Goal: Task Accomplishment & Management: Manage account settings

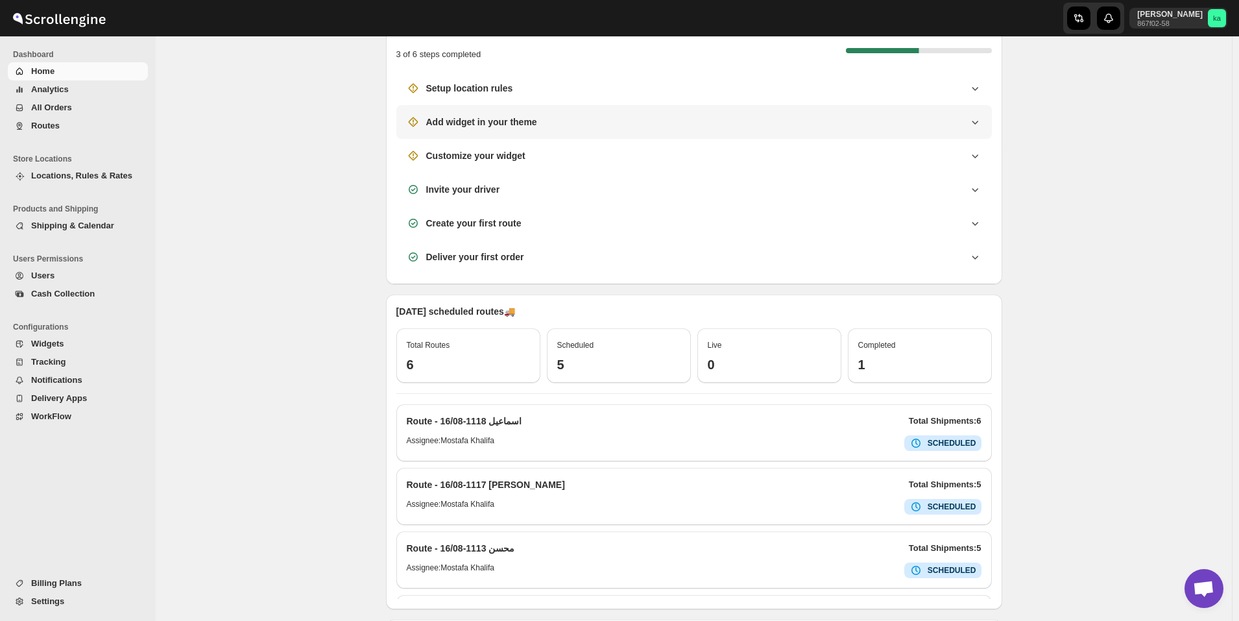
scroll to position [195, 0]
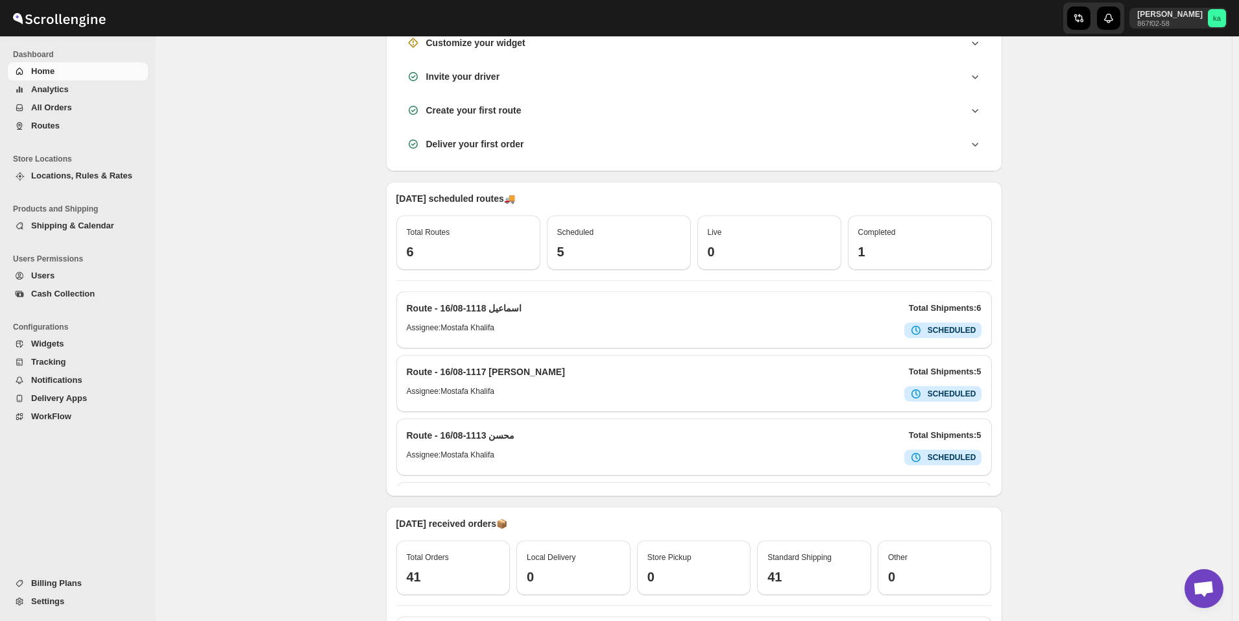
click at [38, 119] on span "Routes" at bounding box center [88, 125] width 114 height 13
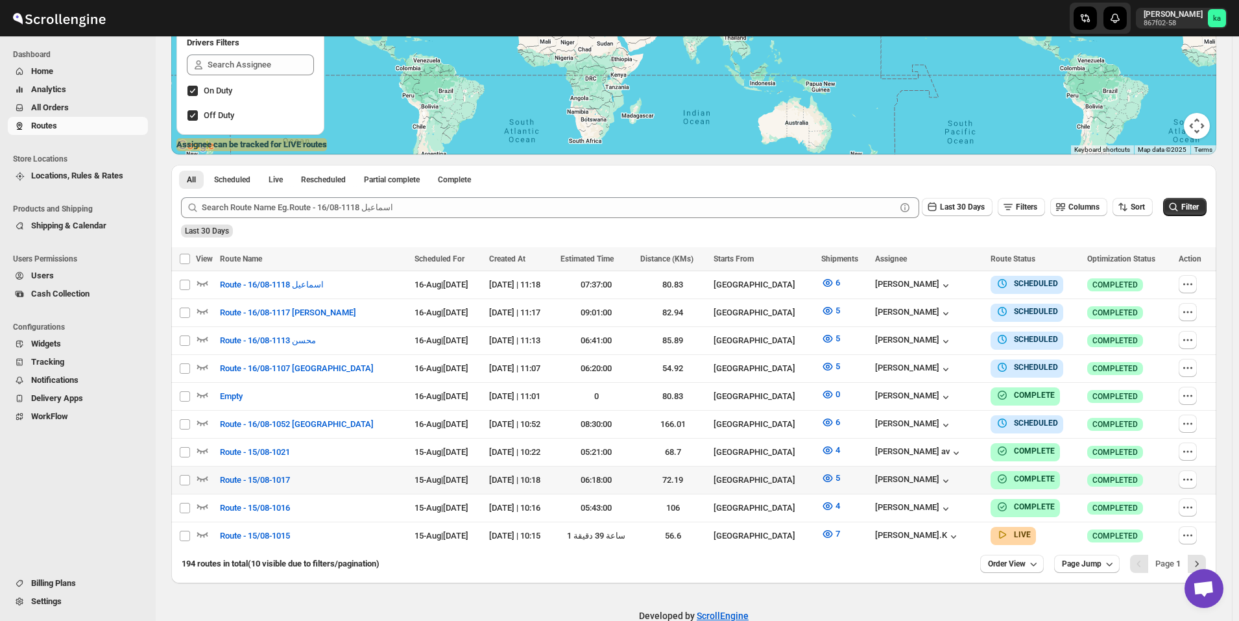
scroll to position [253, 0]
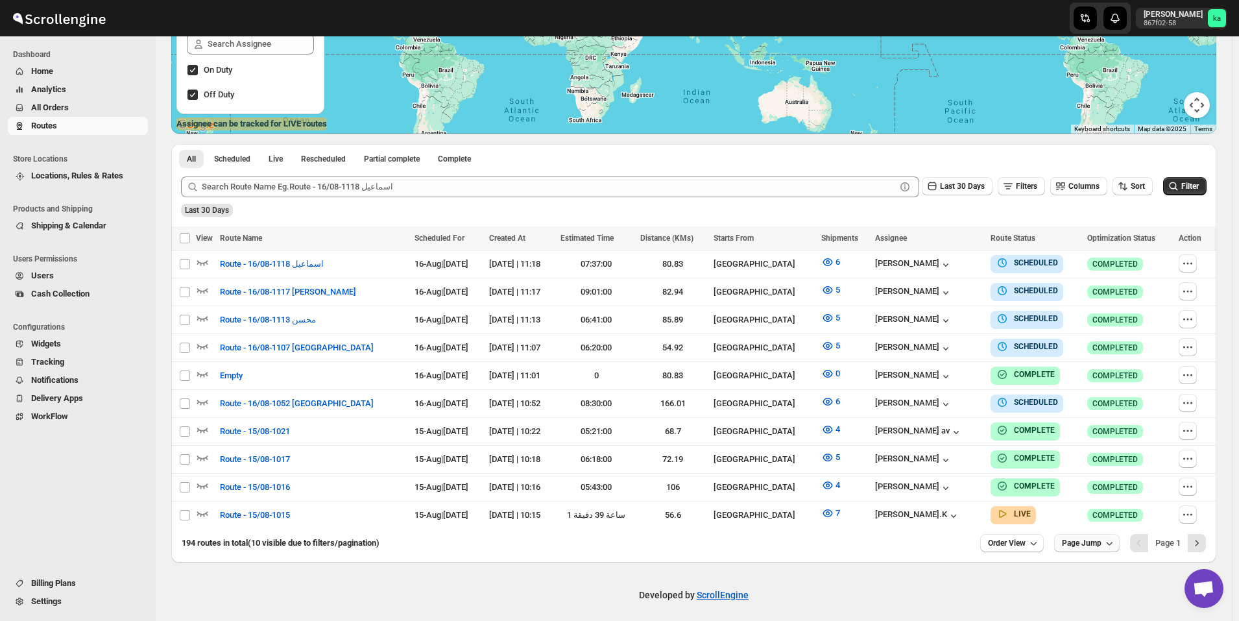
click at [1116, 540] on icon "button" at bounding box center [1109, 543] width 13 height 13
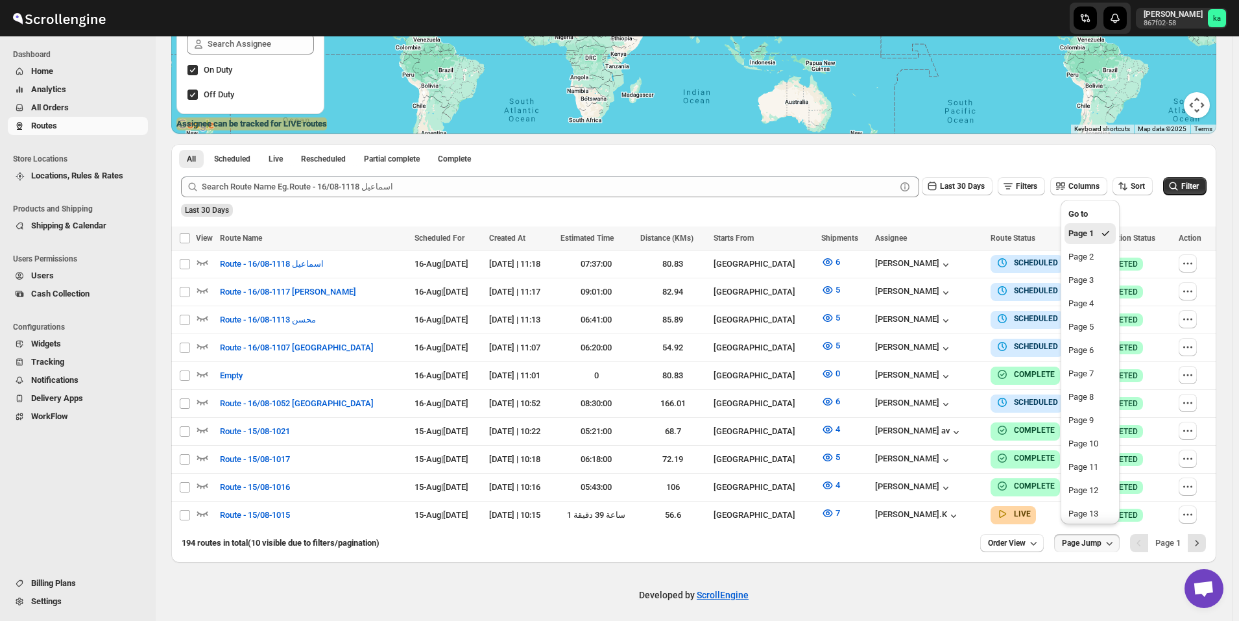
click at [1116, 540] on icon "button" at bounding box center [1109, 543] width 13 height 13
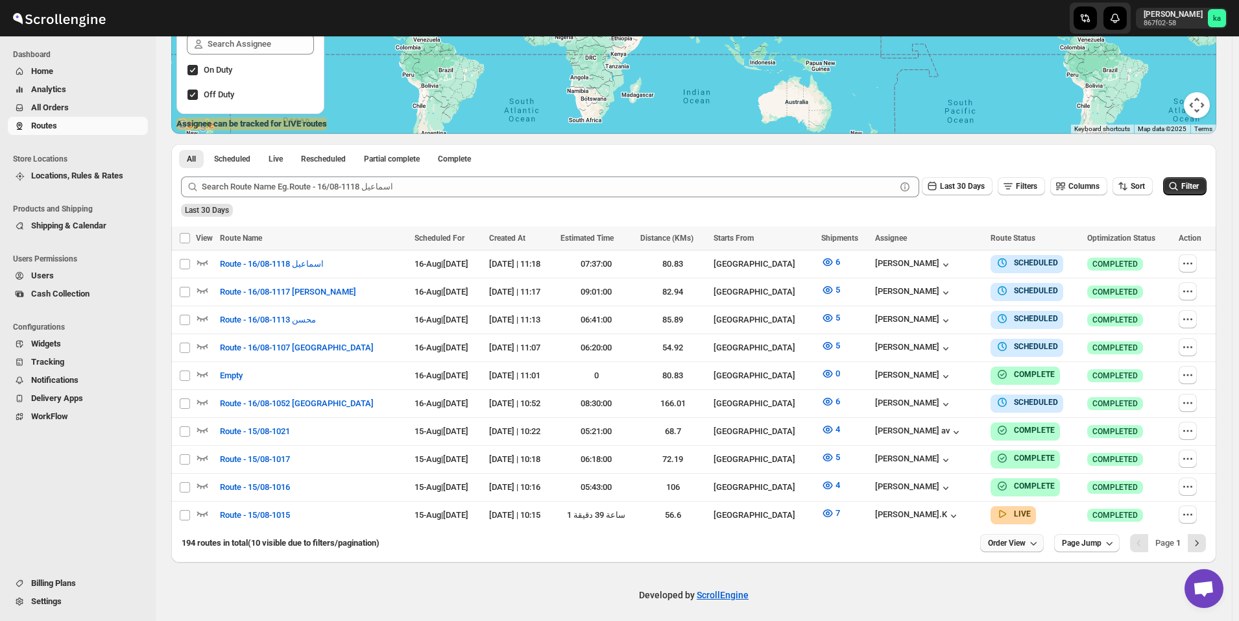
click at [1035, 537] on icon "button" at bounding box center [1033, 543] width 13 height 13
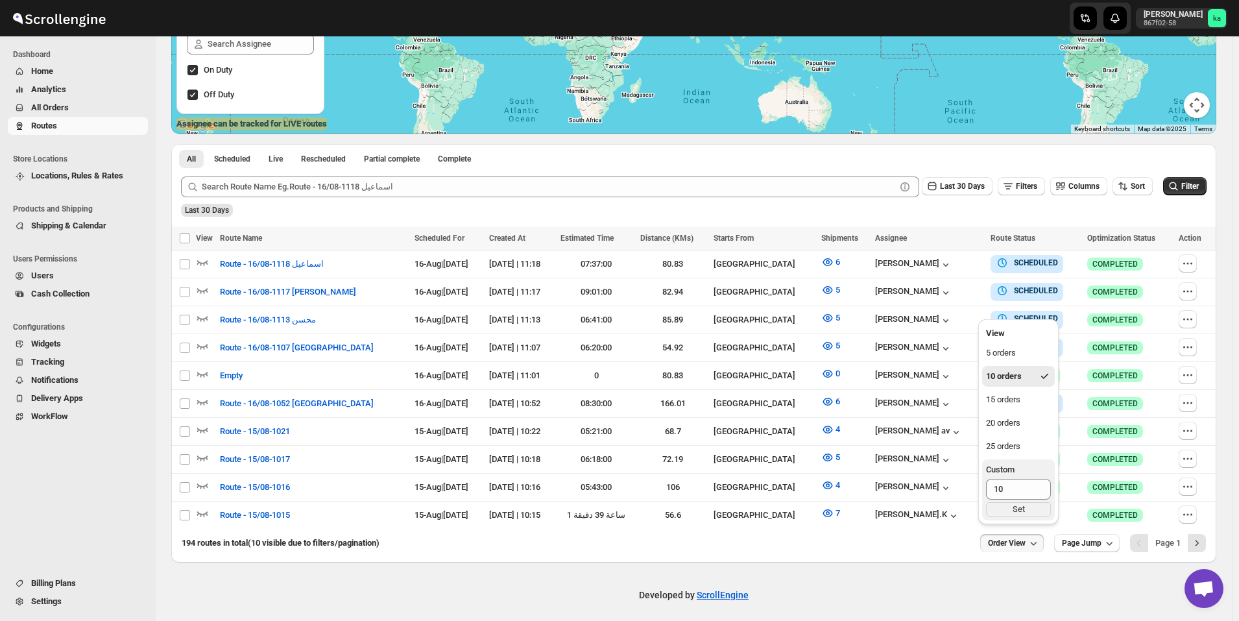
click at [1002, 469] on span "Custom" at bounding box center [1000, 470] width 29 height 10
click at [1002, 479] on input "10" at bounding box center [1008, 489] width 45 height 21
drag, startPoint x: 1007, startPoint y: 483, endPoint x: 985, endPoint y: 494, distance: 24.7
click at [985, 494] on button "Custom 10 Set" at bounding box center [1018, 489] width 73 height 61
type input "50"
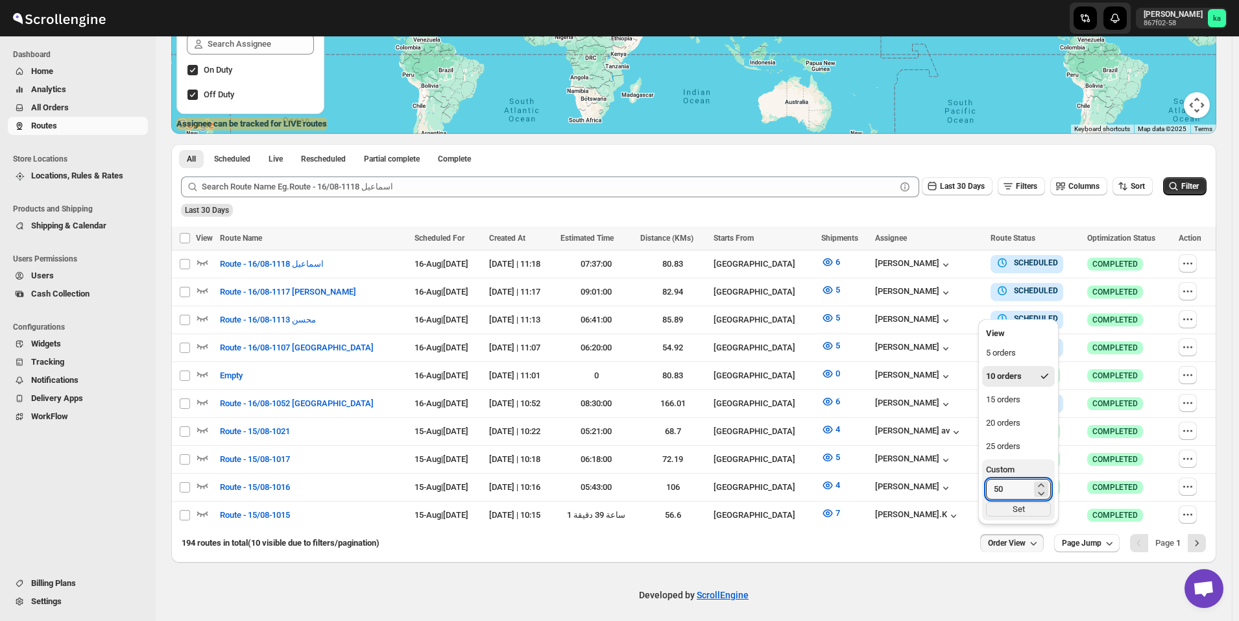
click at [1033, 516] on button "Custom 50 Set" at bounding box center [1018, 489] width 73 height 61
click at [1011, 513] on div "Set" at bounding box center [1018, 509] width 65 height 14
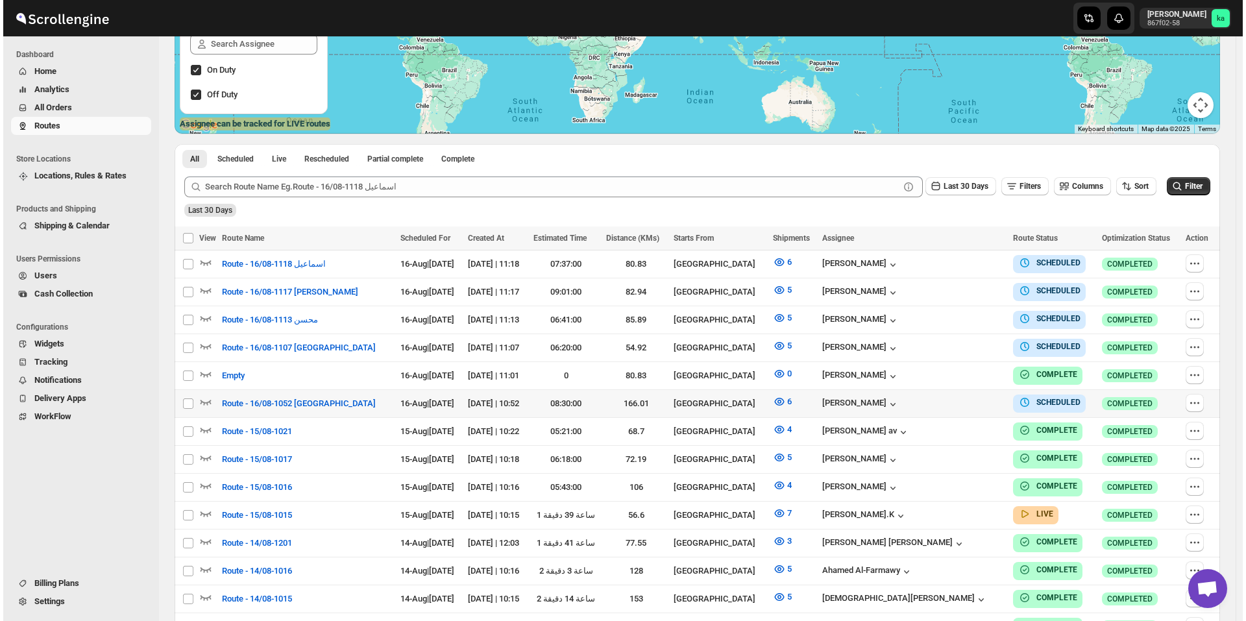
scroll to position [318, 0]
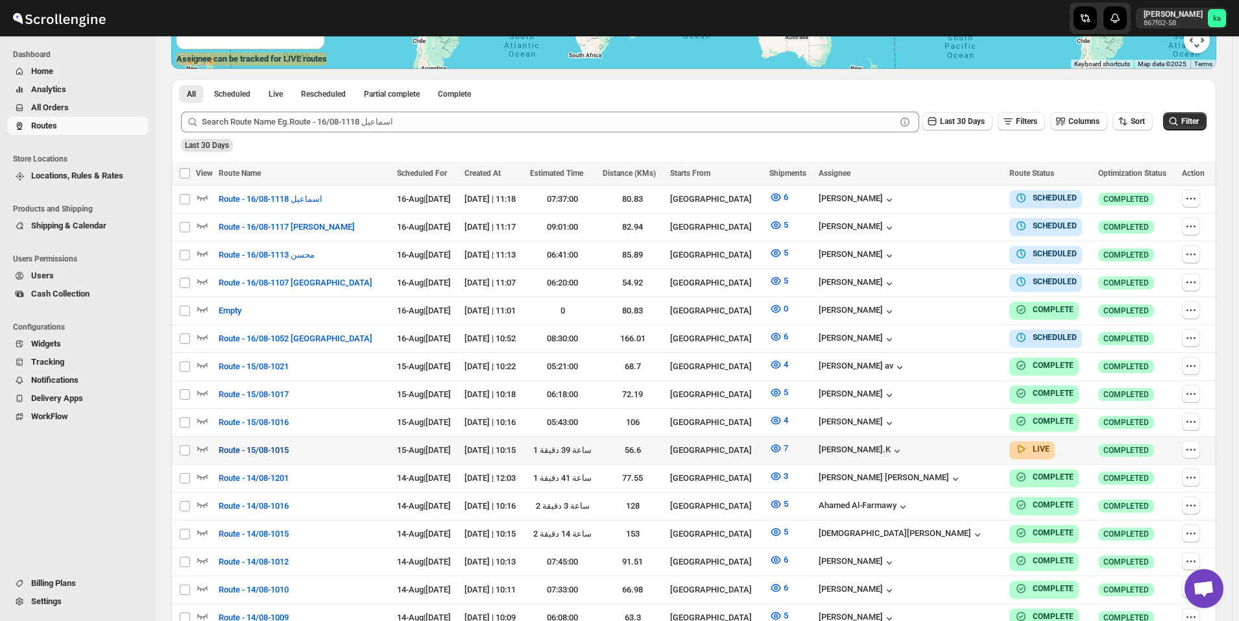
click at [274, 448] on span "Route - 15/08-1015" at bounding box center [254, 450] width 70 height 13
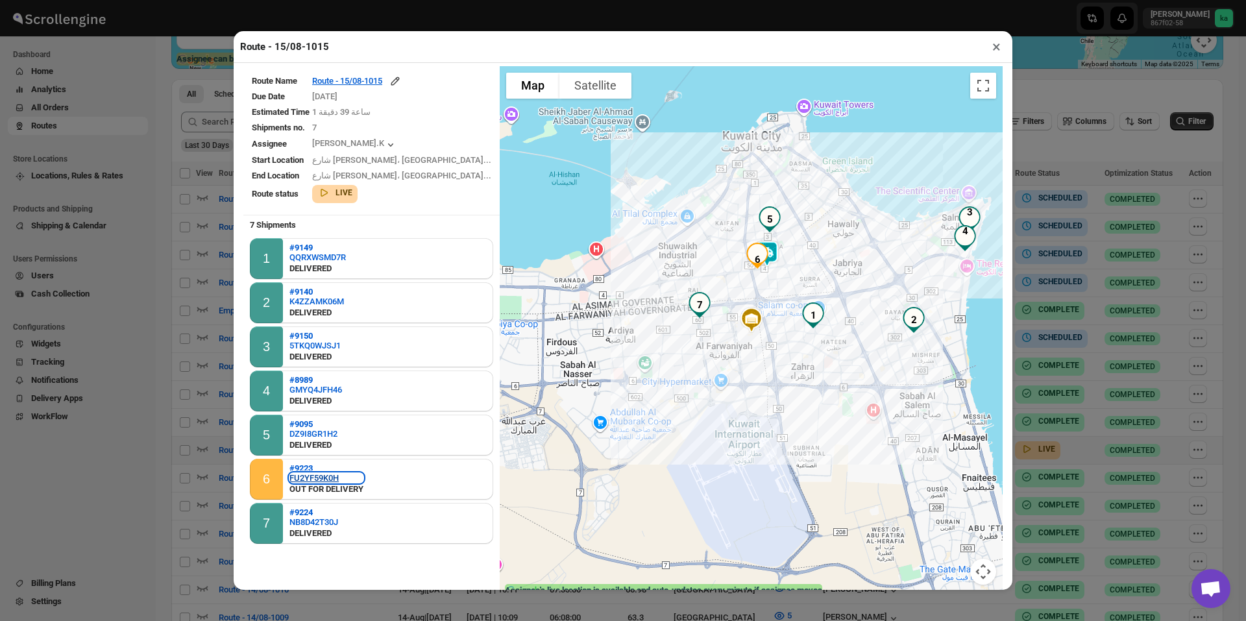
click at [320, 478] on div "FU2YF59K0H" at bounding box center [326, 478] width 74 height 10
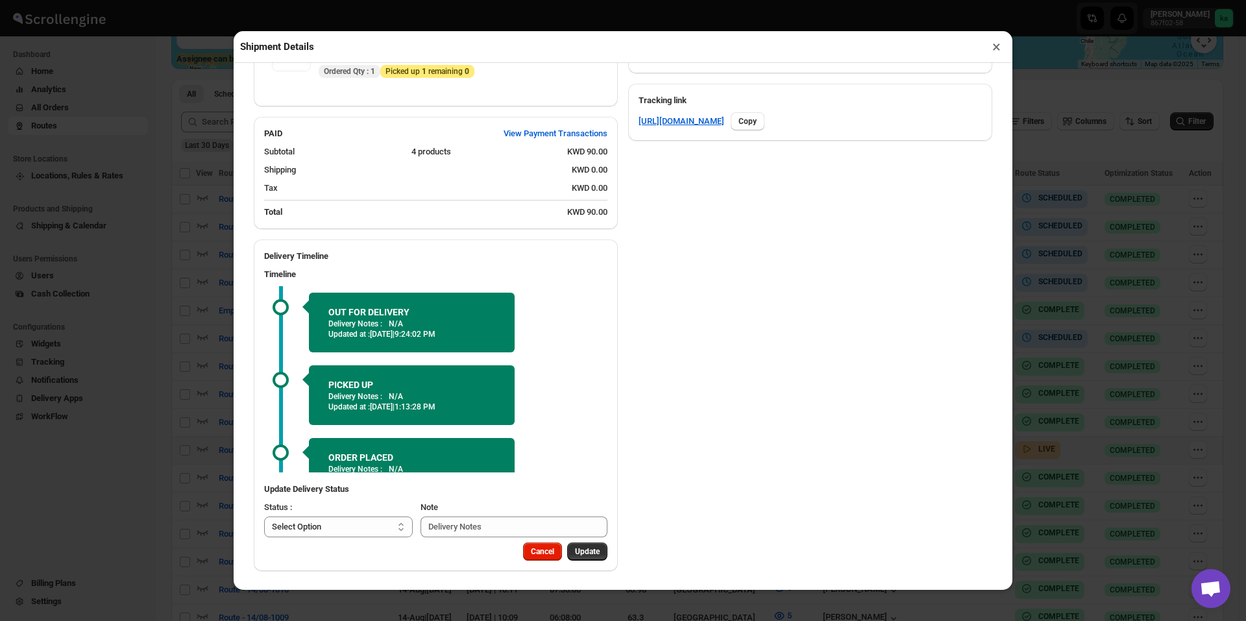
scroll to position [672, 0]
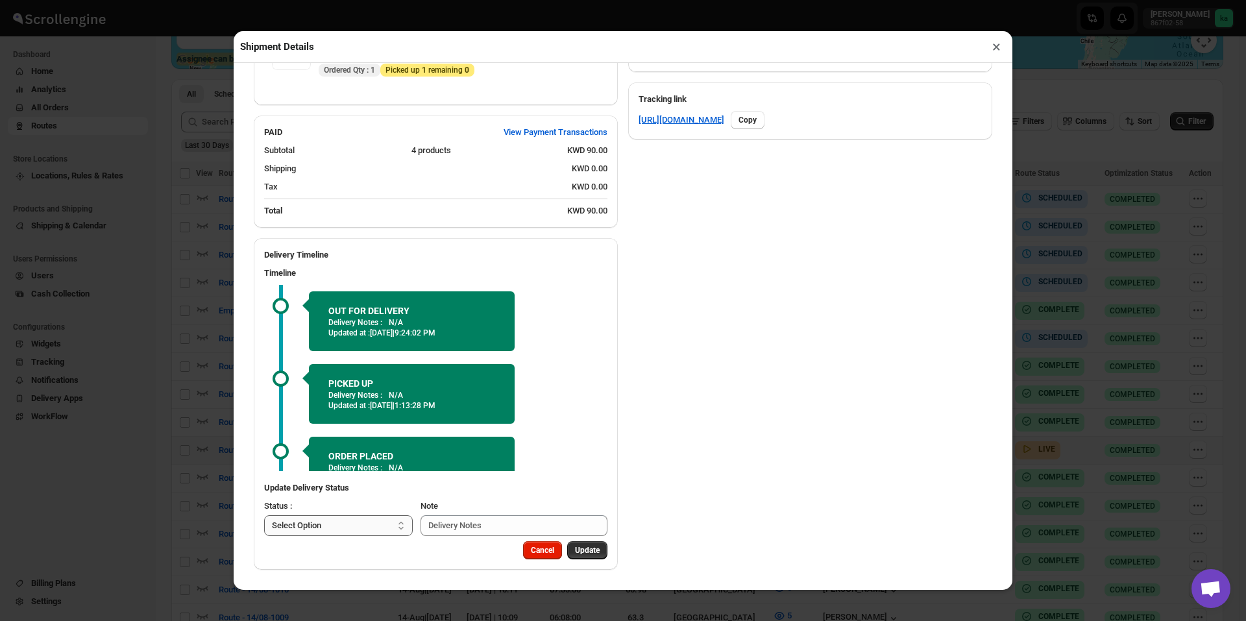
click at [380, 528] on select "Select Option PICKED UP DELIVERED CANCELLED" at bounding box center [338, 525] width 149 height 21
select select "DELIVERED"
click at [264, 515] on select "Select Option PICKED UP DELIVERED CANCELLED" at bounding box center [338, 525] width 149 height 21
click at [559, 546] on span "Pick Products" at bounding box center [575, 550] width 49 height 10
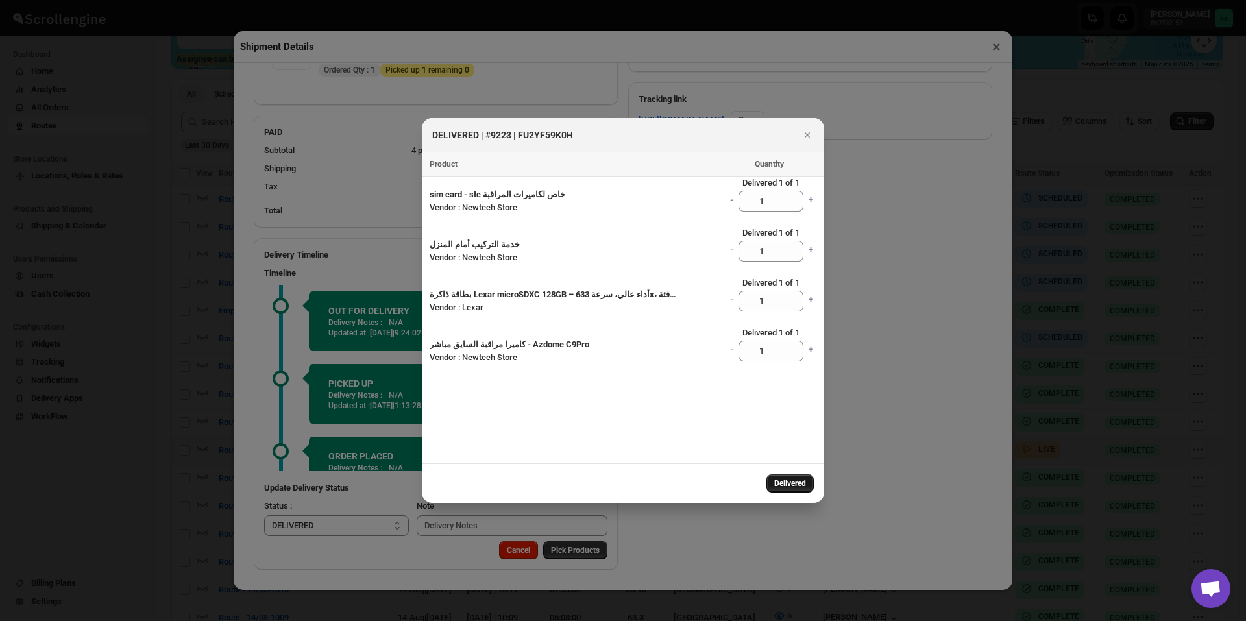
click at [789, 487] on span "Delivered" at bounding box center [790, 483] width 32 height 10
select select
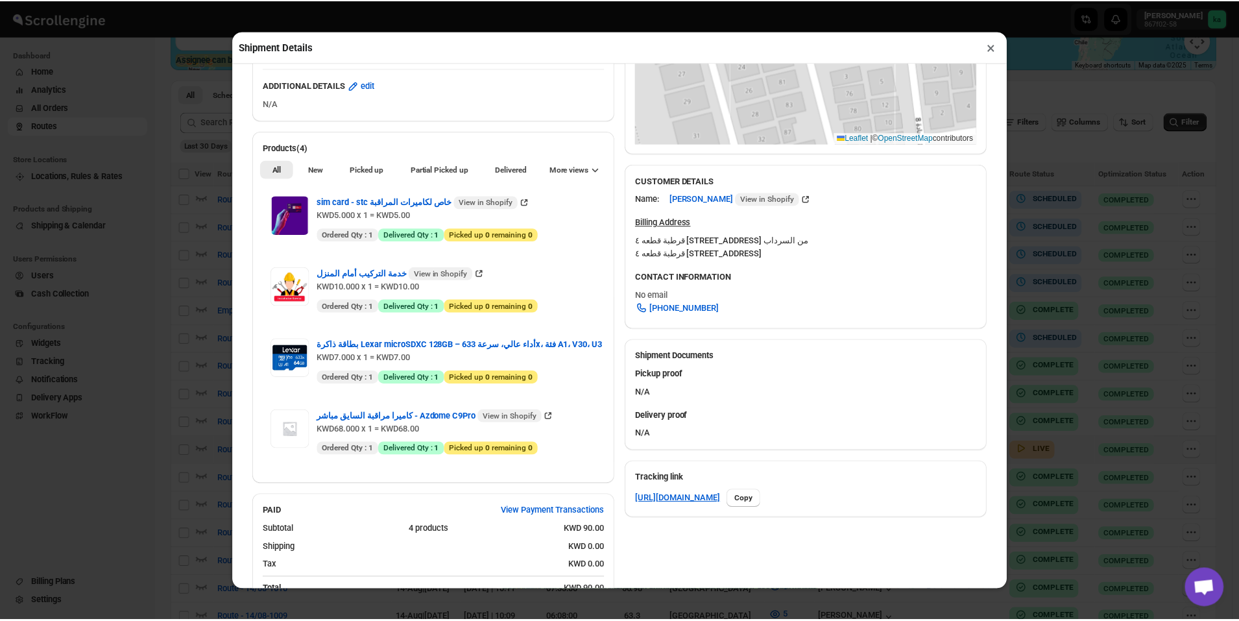
scroll to position [283, 0]
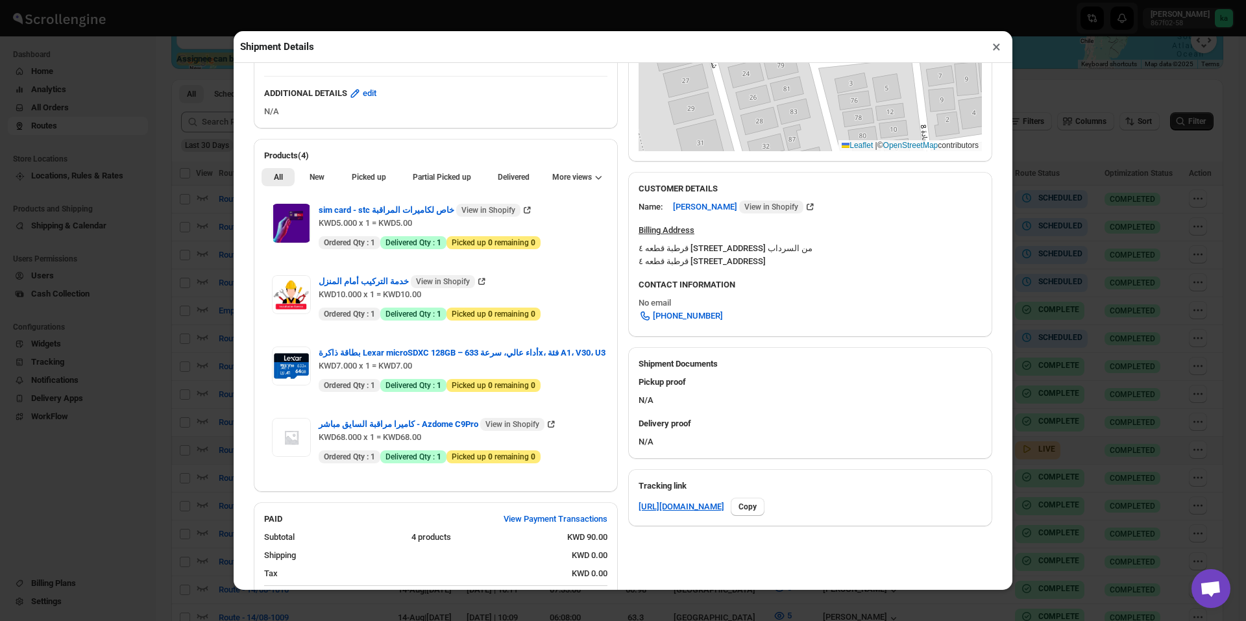
click at [998, 51] on button "×" at bounding box center [996, 47] width 19 height 18
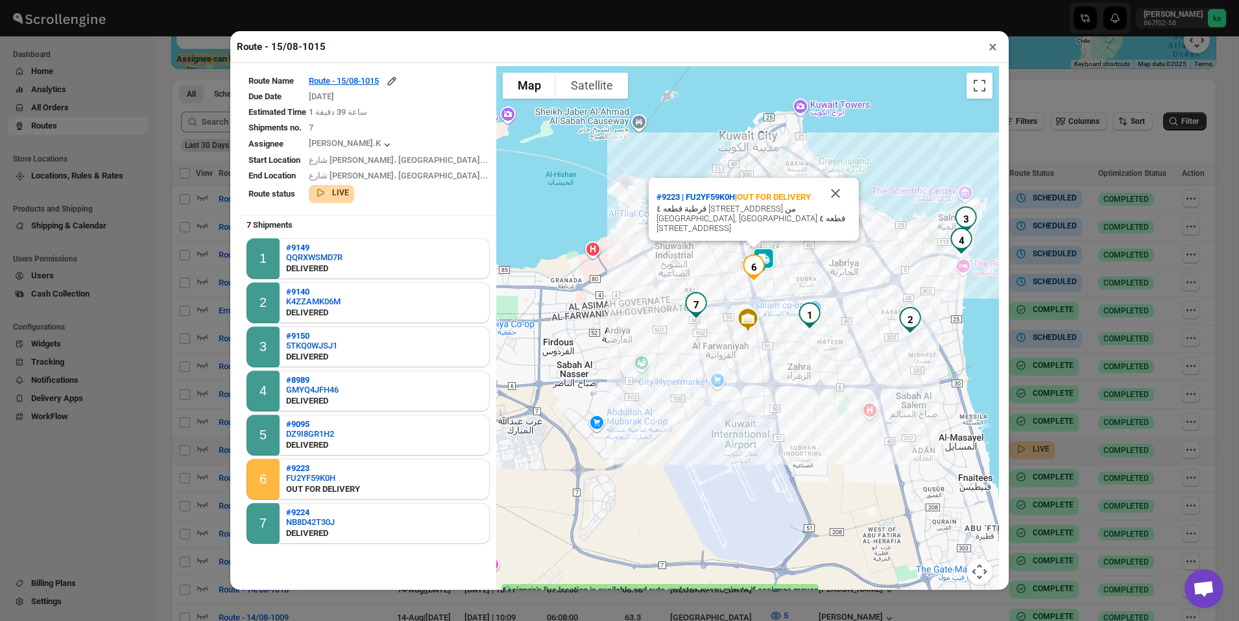
click at [994, 48] on button "×" at bounding box center [993, 47] width 19 height 18
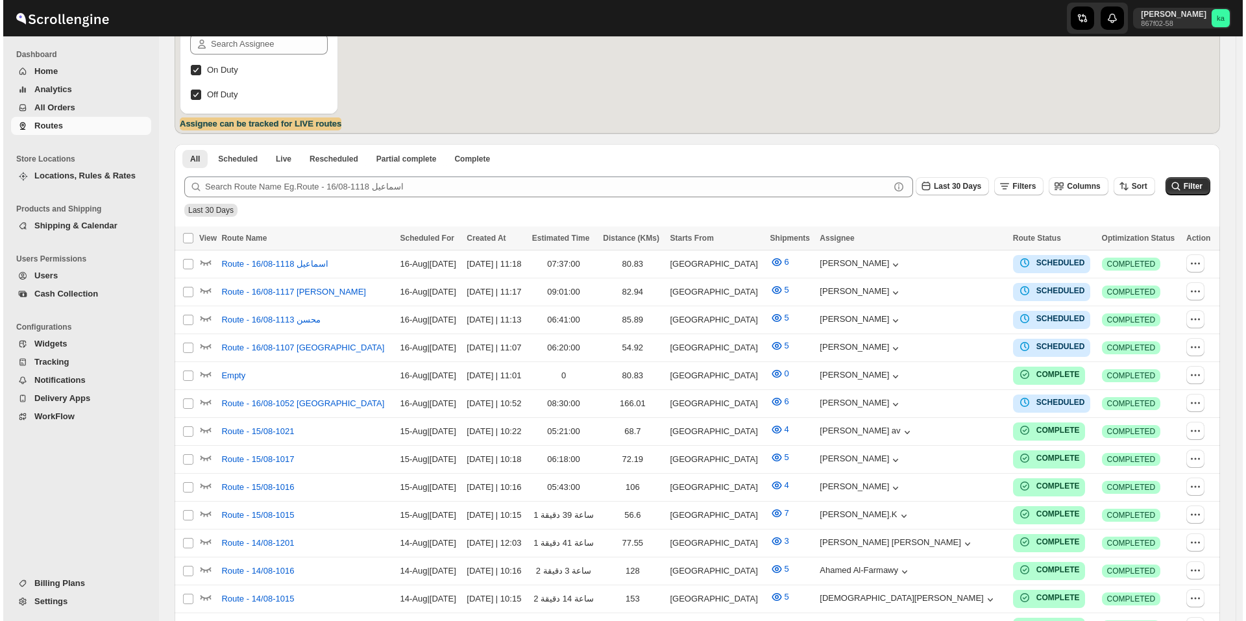
scroll to position [318, 0]
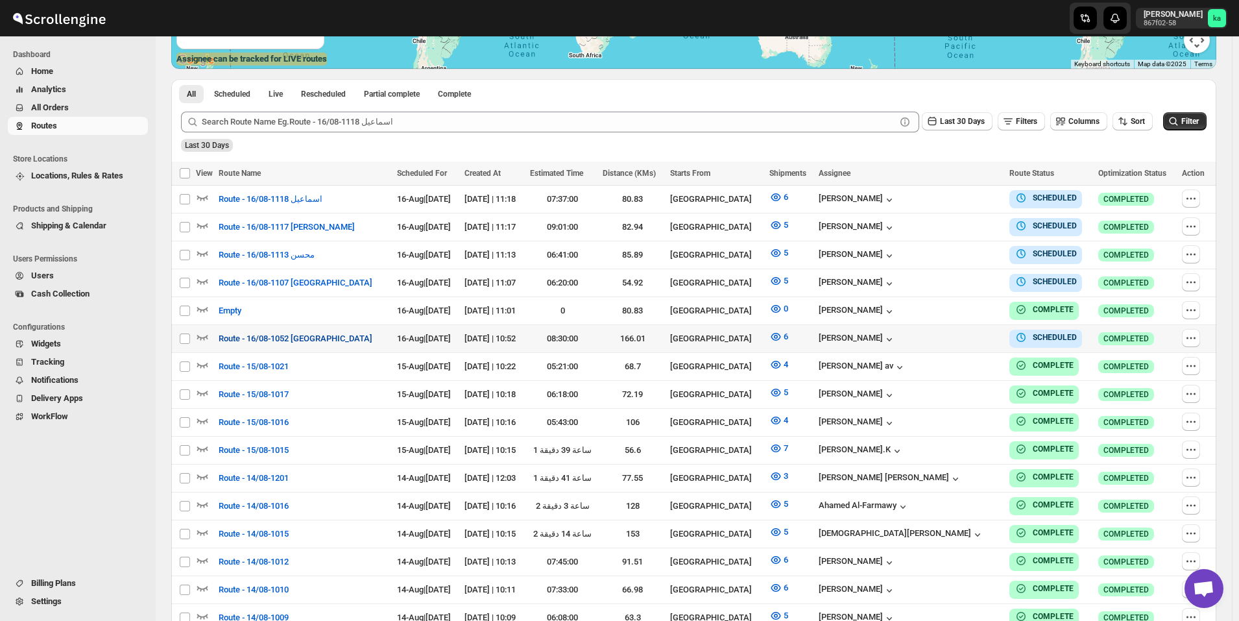
click at [265, 341] on span "Route - 16/08-1052 [GEOGRAPHIC_DATA]" at bounding box center [296, 338] width 154 height 13
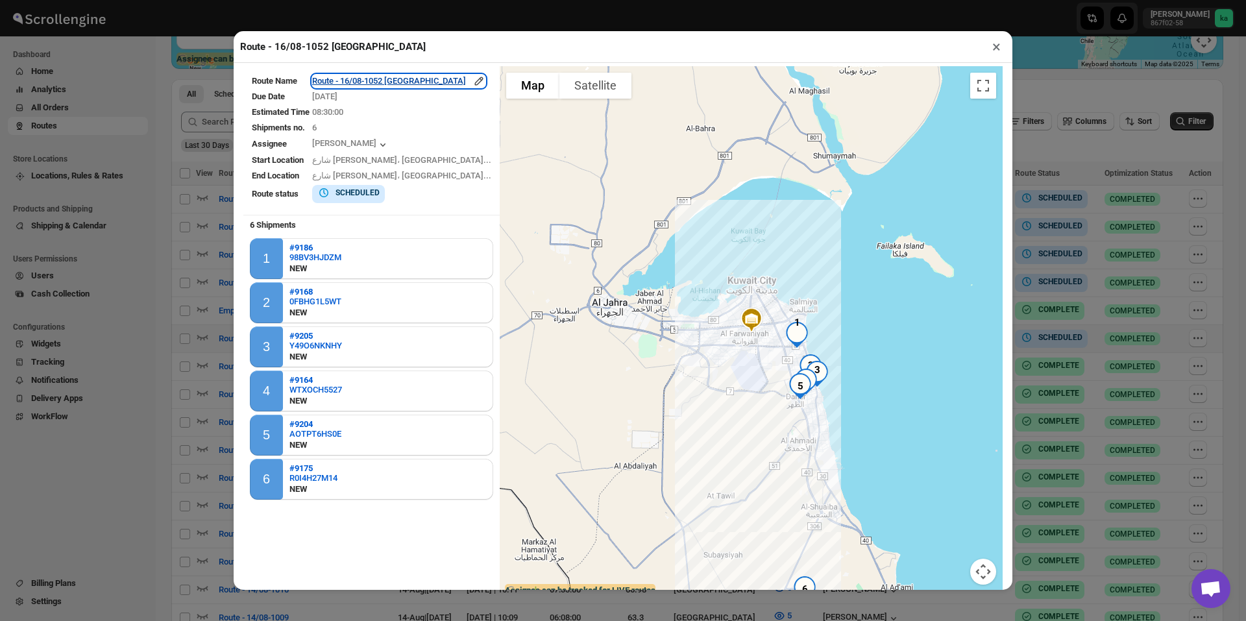
click at [372, 83] on div "Route - 16/08-1052 [GEOGRAPHIC_DATA]" at bounding box center [398, 81] width 173 height 13
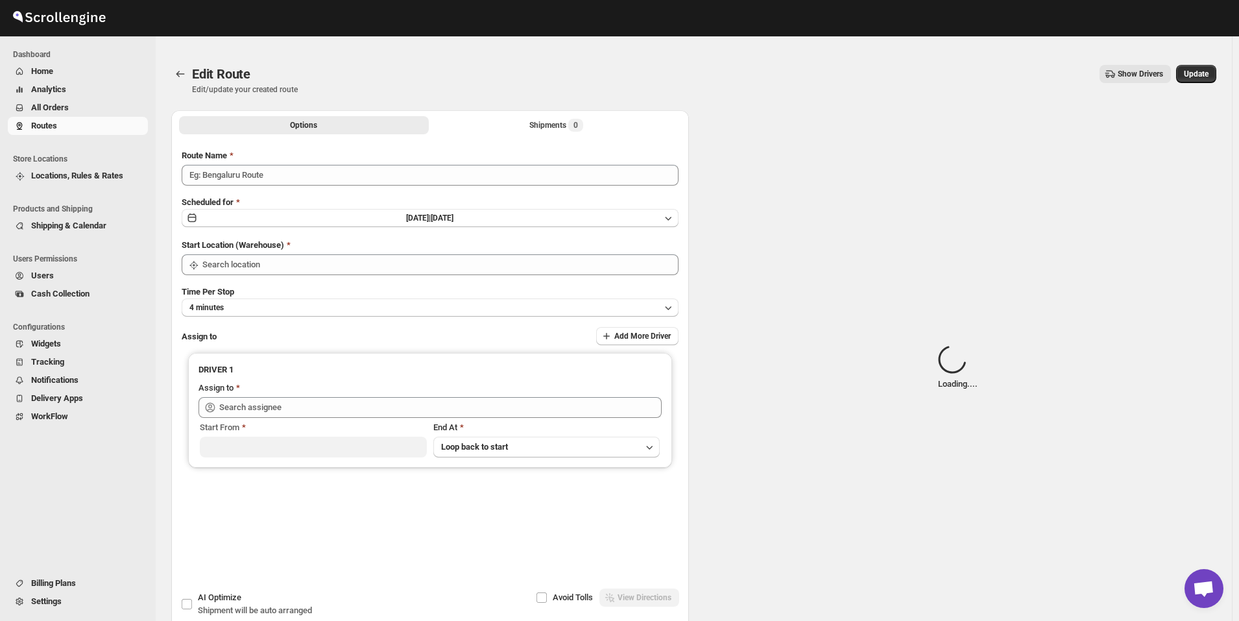
type input "Route - 16/08-1052 [GEOGRAPHIC_DATA]"
type input "[GEOGRAPHIC_DATA]"
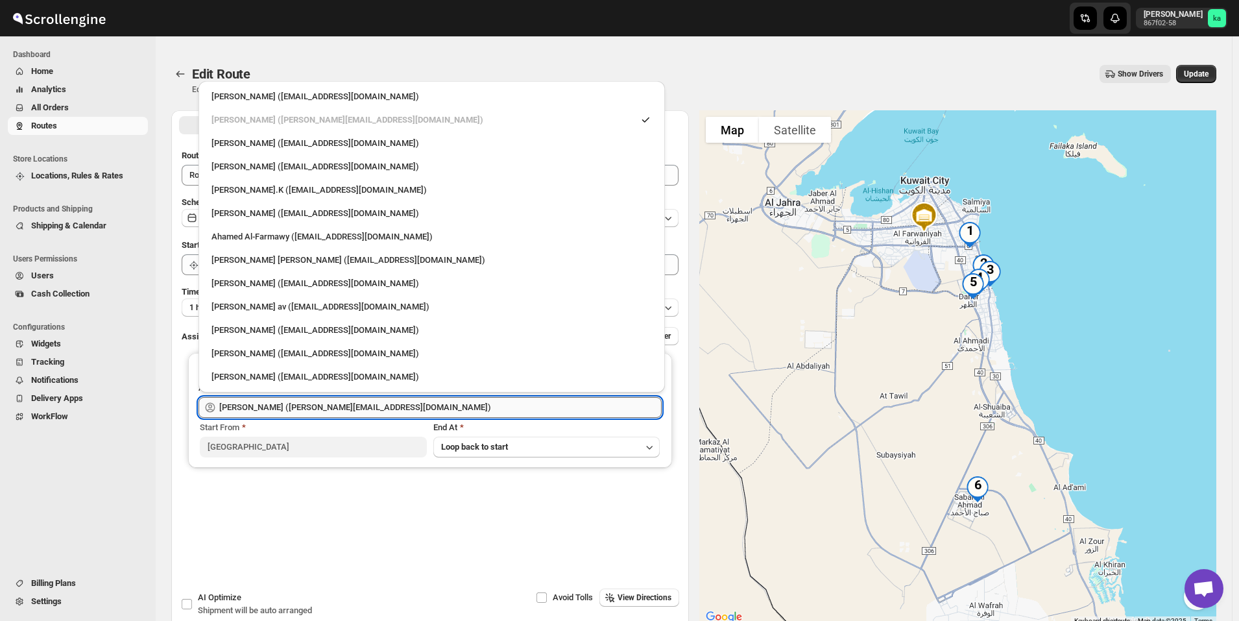
click at [287, 400] on input "Mostafa Khalifa (mostafa.khalifa799@gmail.com)" at bounding box center [440, 407] width 442 height 21
click at [285, 197] on div "Muhammed Ramees.K (rameesrami2680@gmail.com)" at bounding box center [432, 190] width 456 height 21
type input "Muhammed Ramees.K (rameesrami2680@gmail.com)"
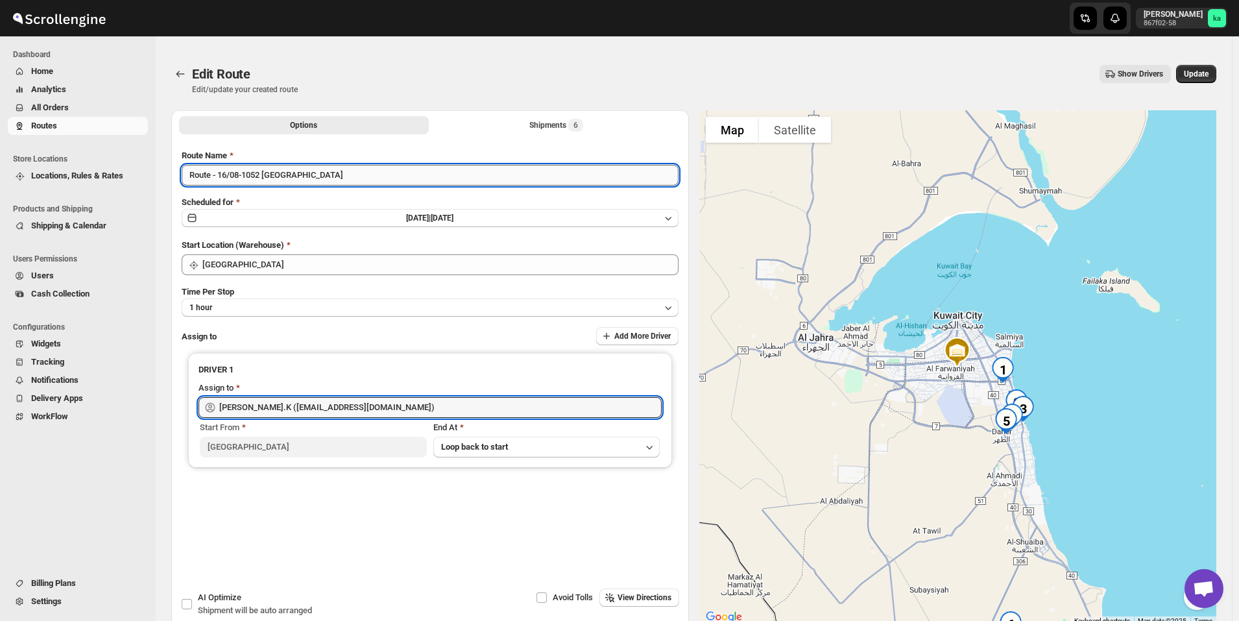
click at [276, 176] on input "Route - 16/08-1052 [GEOGRAPHIC_DATA]" at bounding box center [430, 175] width 497 height 21
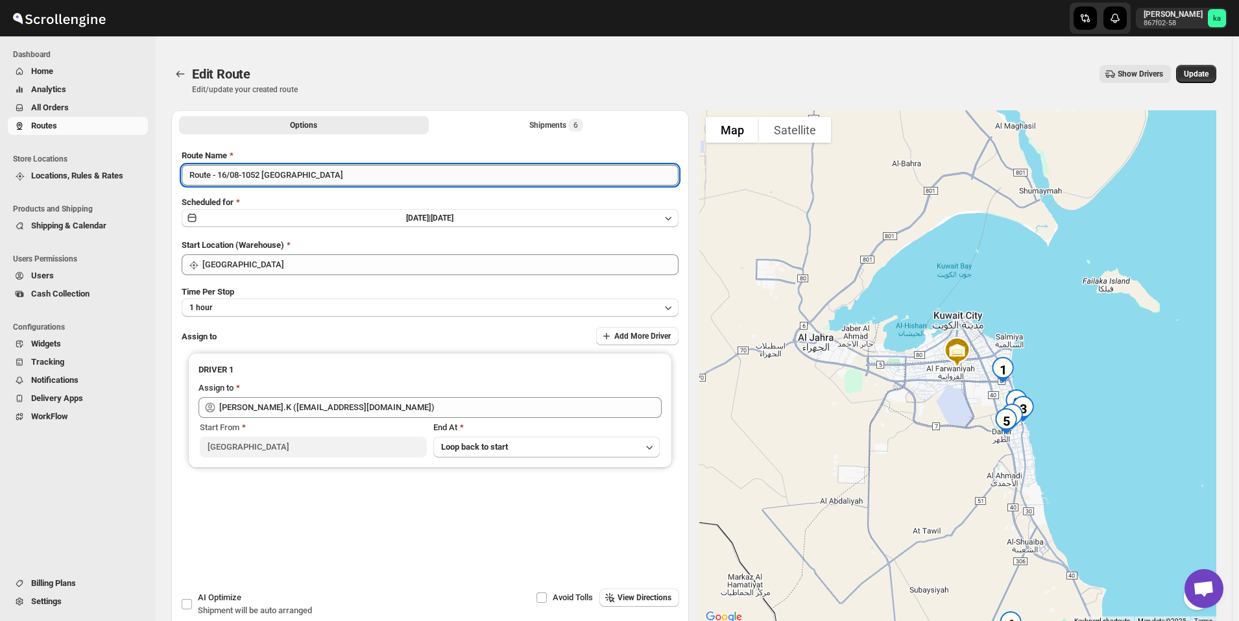
click at [276, 176] on input "Route - 16/08-1052 [GEOGRAPHIC_DATA]" at bounding box center [430, 175] width 497 height 21
type input "Route - 16/08-1052"
click at [1192, 77] on span "Update" at bounding box center [1196, 74] width 25 height 10
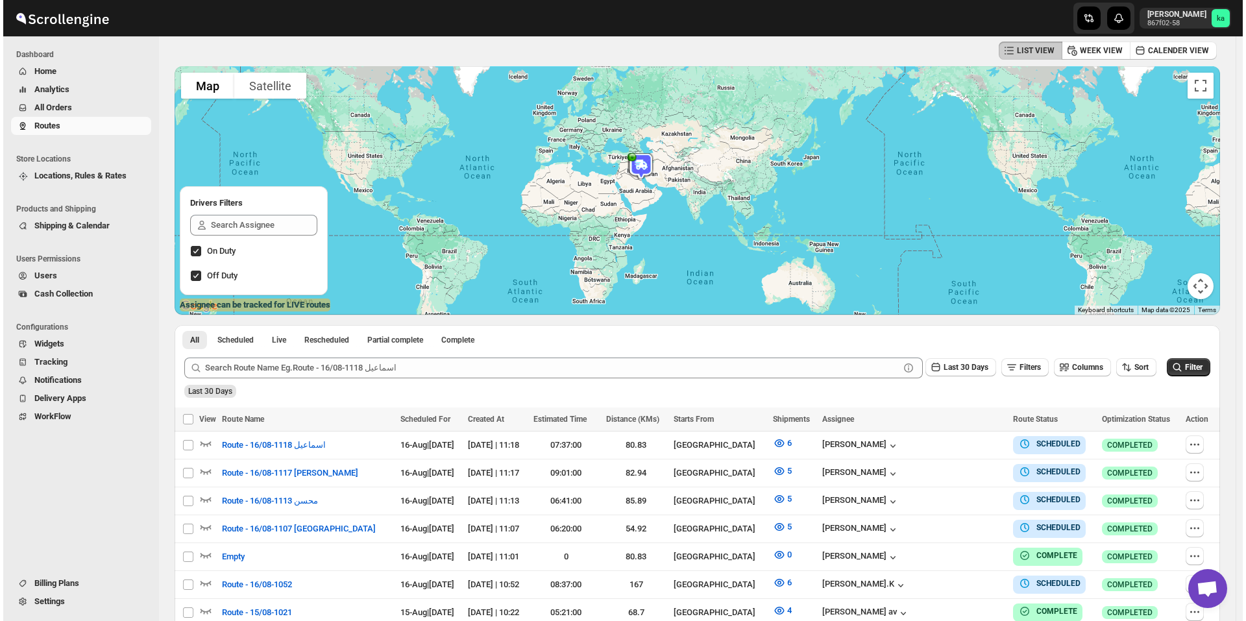
scroll to position [130, 0]
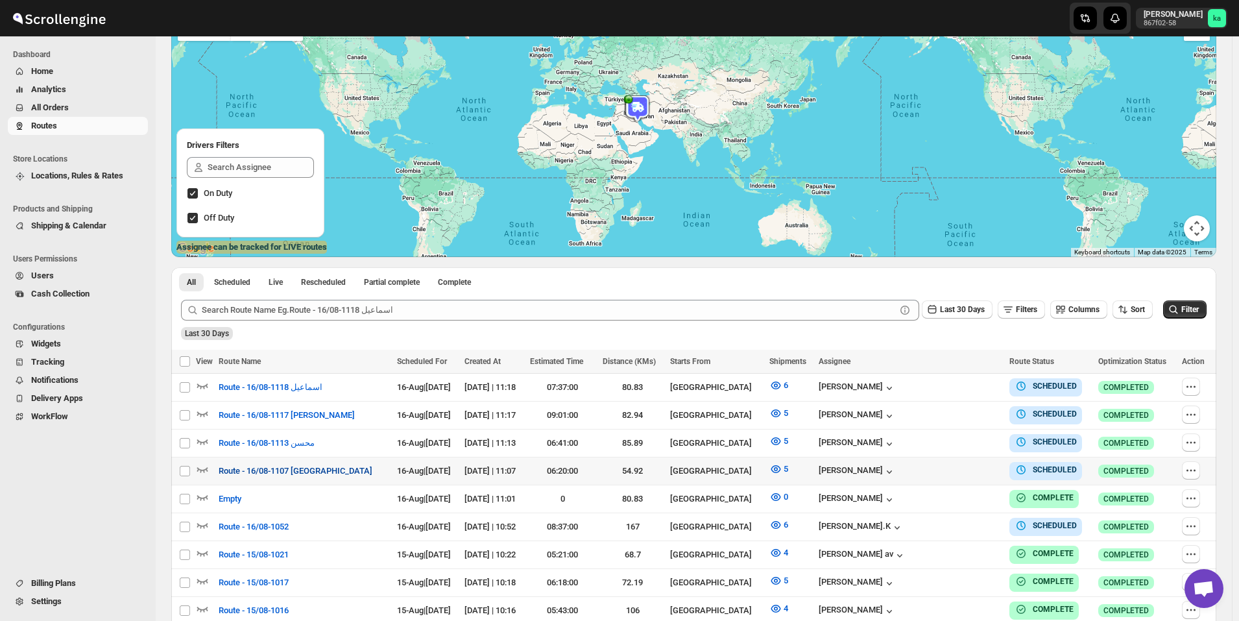
click at [235, 465] on span "Route - 16/08-1107 [GEOGRAPHIC_DATA]" at bounding box center [296, 471] width 154 height 13
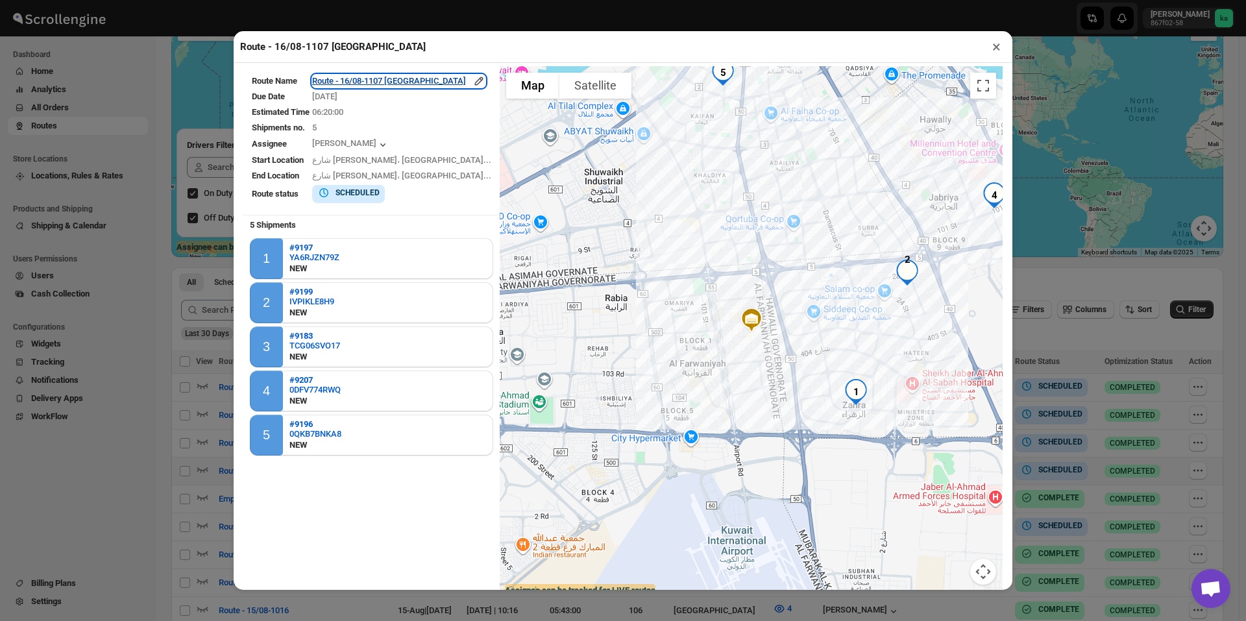
click at [354, 83] on div "Route - 16/08-1107 [GEOGRAPHIC_DATA]" at bounding box center [398, 81] width 173 height 13
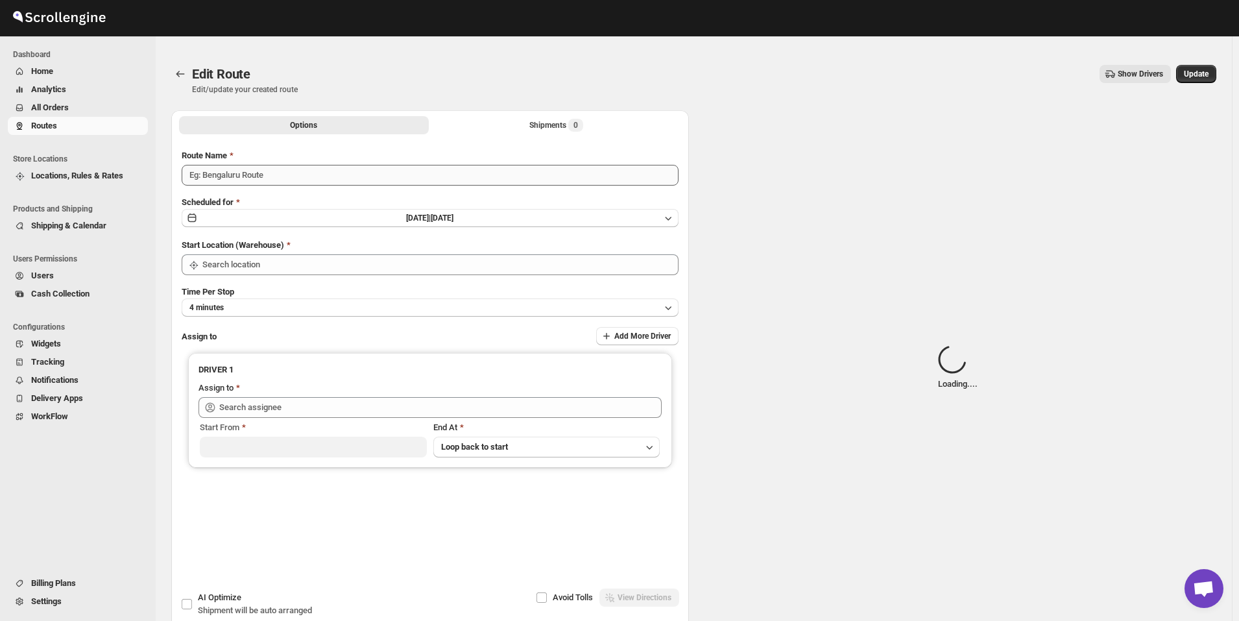
type input "Route - 16/08-1107 [GEOGRAPHIC_DATA]"
type input "[GEOGRAPHIC_DATA]"
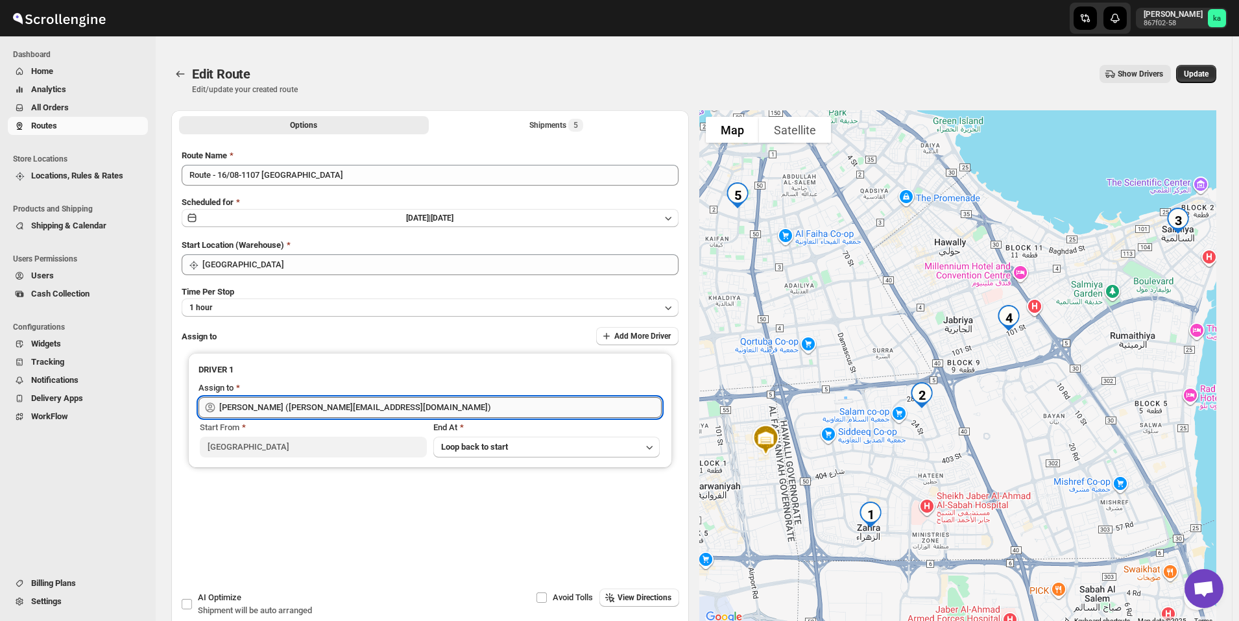
click at [281, 413] on input "Mostafa Khalifa (mostafa.khalifa799@gmail.com)" at bounding box center [440, 407] width 442 height 21
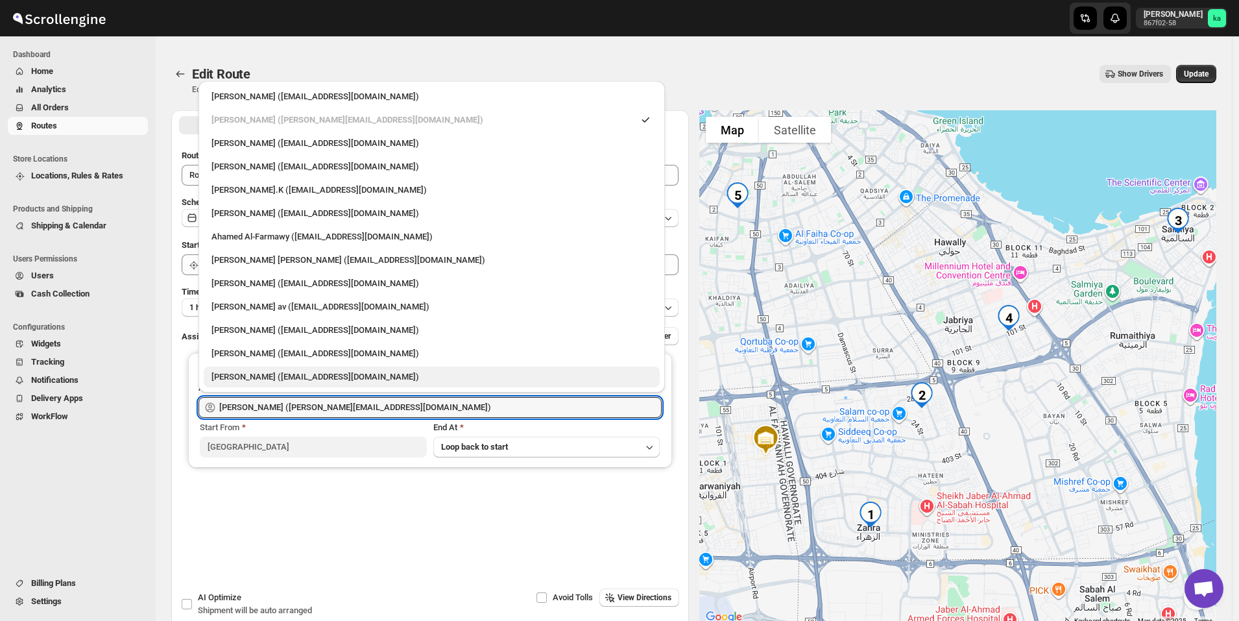
click at [261, 379] on div "Shaibaz Karbari (shaibazkarbari364@gmail.com)" at bounding box center [431, 376] width 441 height 13
type input "Shaibaz Karbari (shaibazkarbari364@gmail.com)"
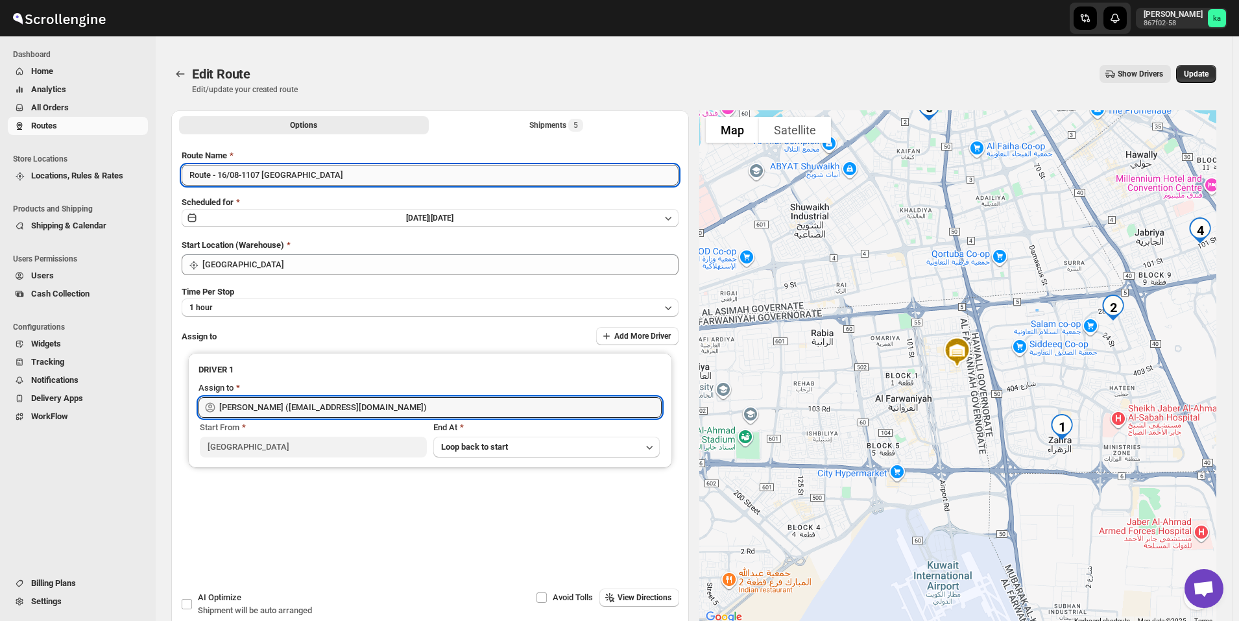
click at [271, 176] on input "Route - 16/08-1107 [GEOGRAPHIC_DATA]" at bounding box center [430, 175] width 497 height 21
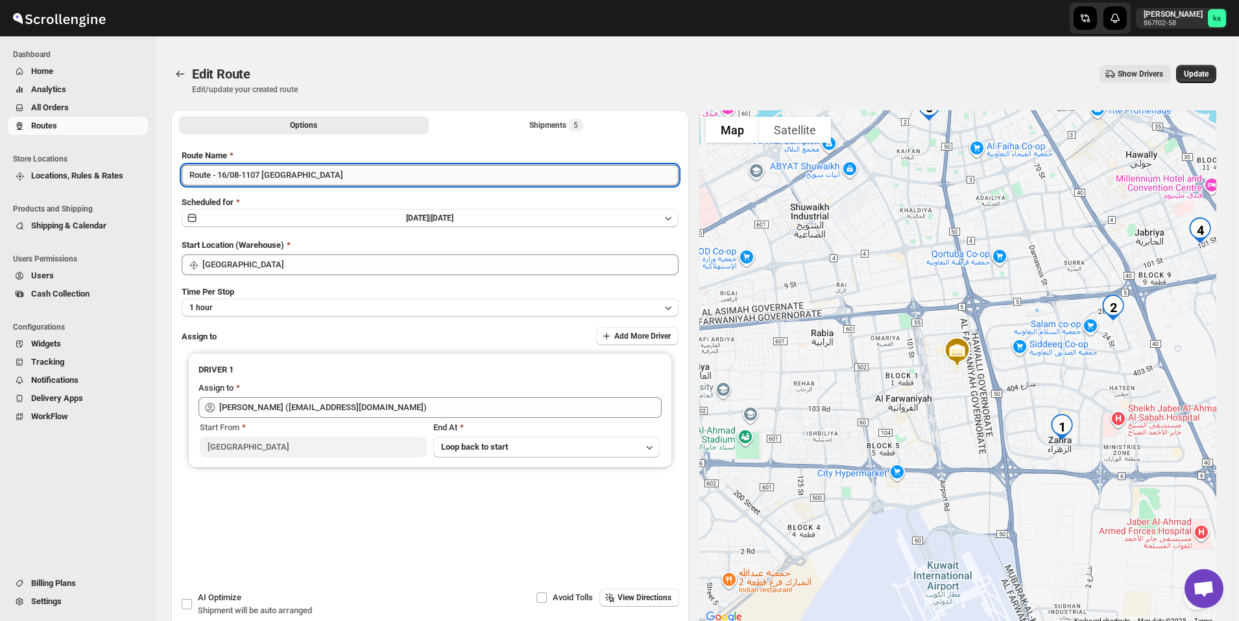
click at [271, 176] on input "Route - 16/08-1107 [GEOGRAPHIC_DATA]" at bounding box center [430, 175] width 497 height 21
type input "Route - 16/08-1107"
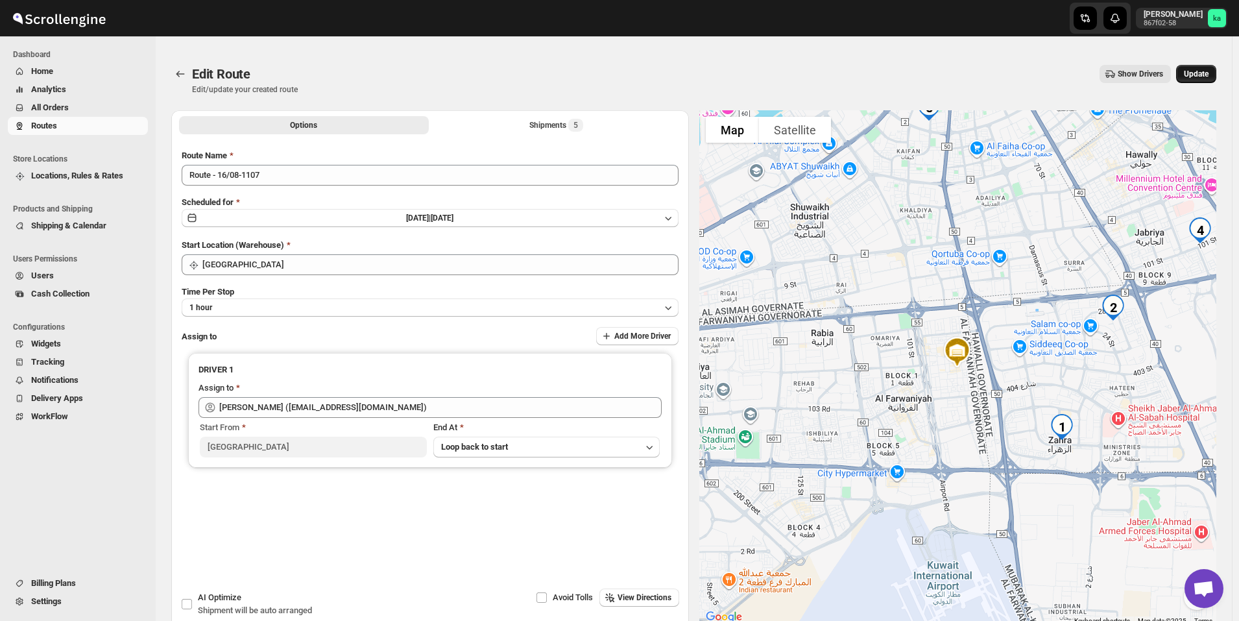
click at [1204, 68] on button "Update" at bounding box center [1196, 74] width 40 height 18
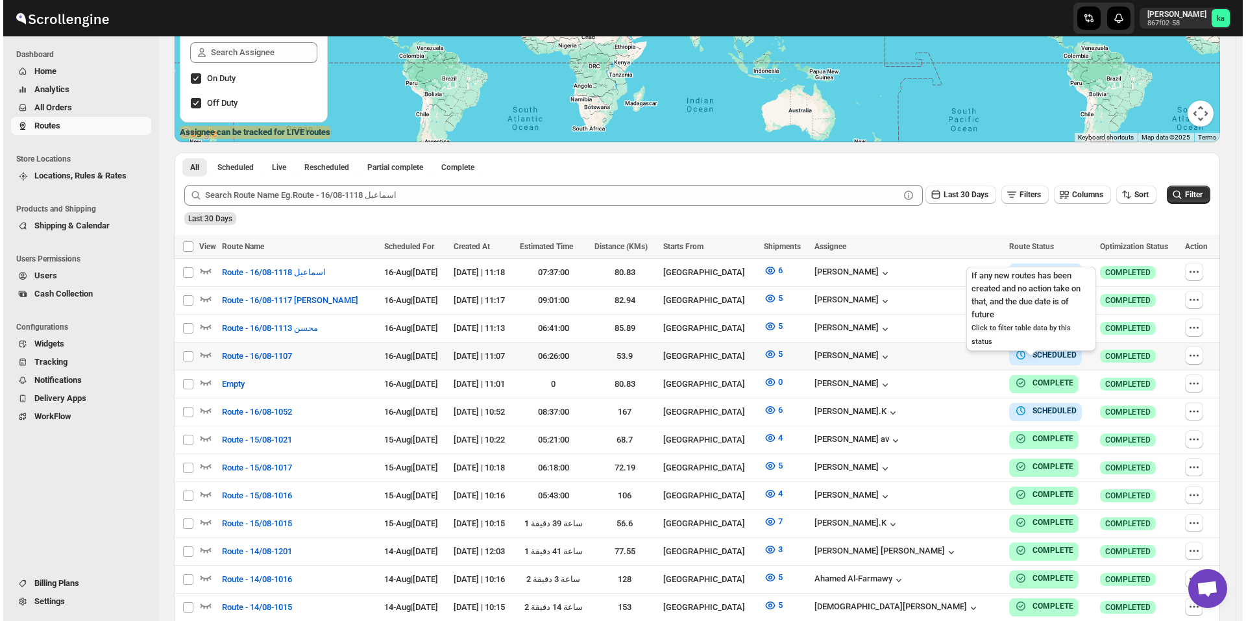
scroll to position [260, 0]
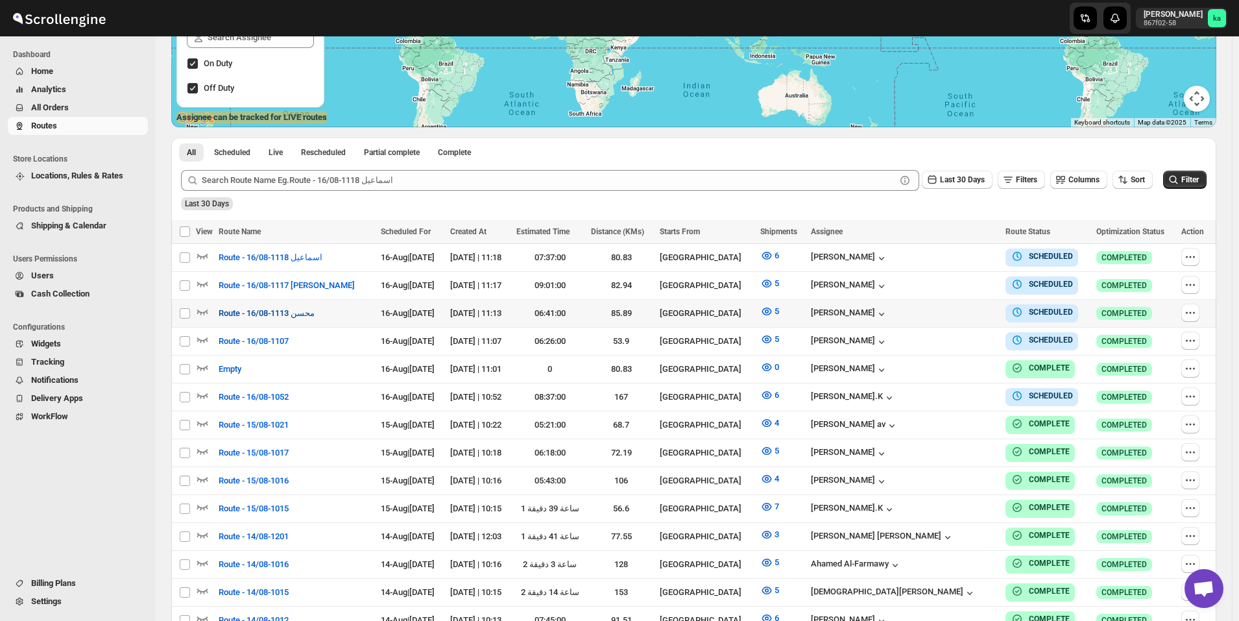
click at [279, 320] on button "Route - 16/08-1113 محسن" at bounding box center [267, 313] width 112 height 21
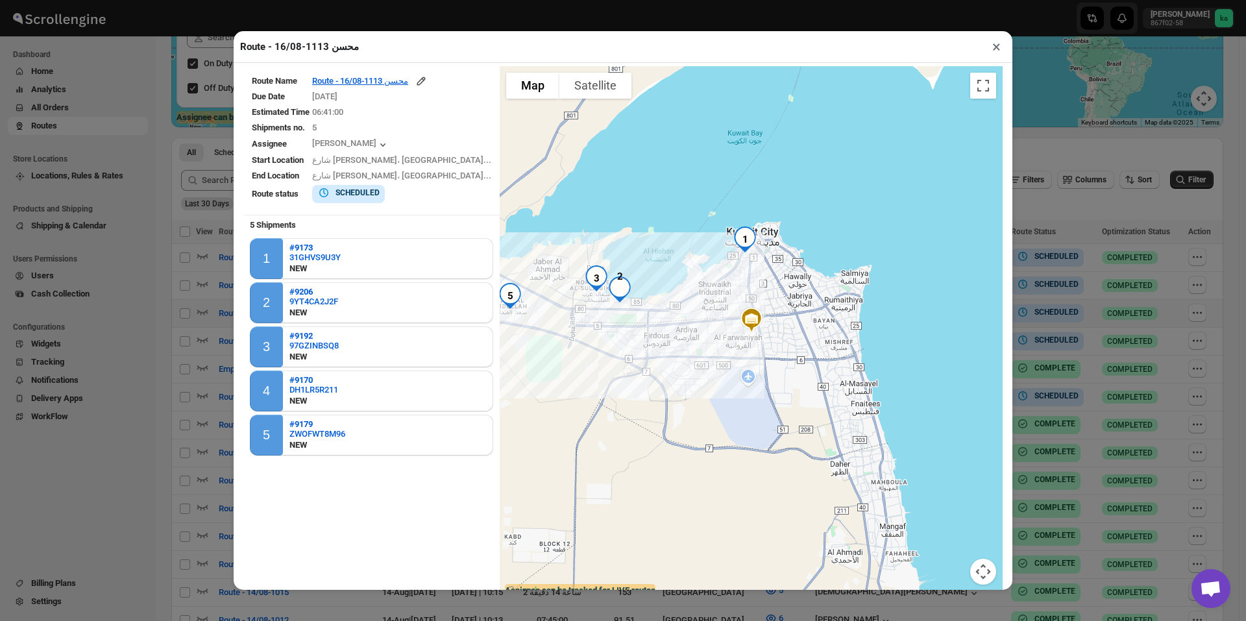
click at [391, 75] on table "Route Name Route - 16/08-1113 محسن Due Date 8/15/2025 Estimated Time 06:41:00 S…" at bounding box center [371, 139] width 256 height 146
click at [379, 84] on div "Route - 16/08-1113 محسن" at bounding box center [369, 81] width 115 height 13
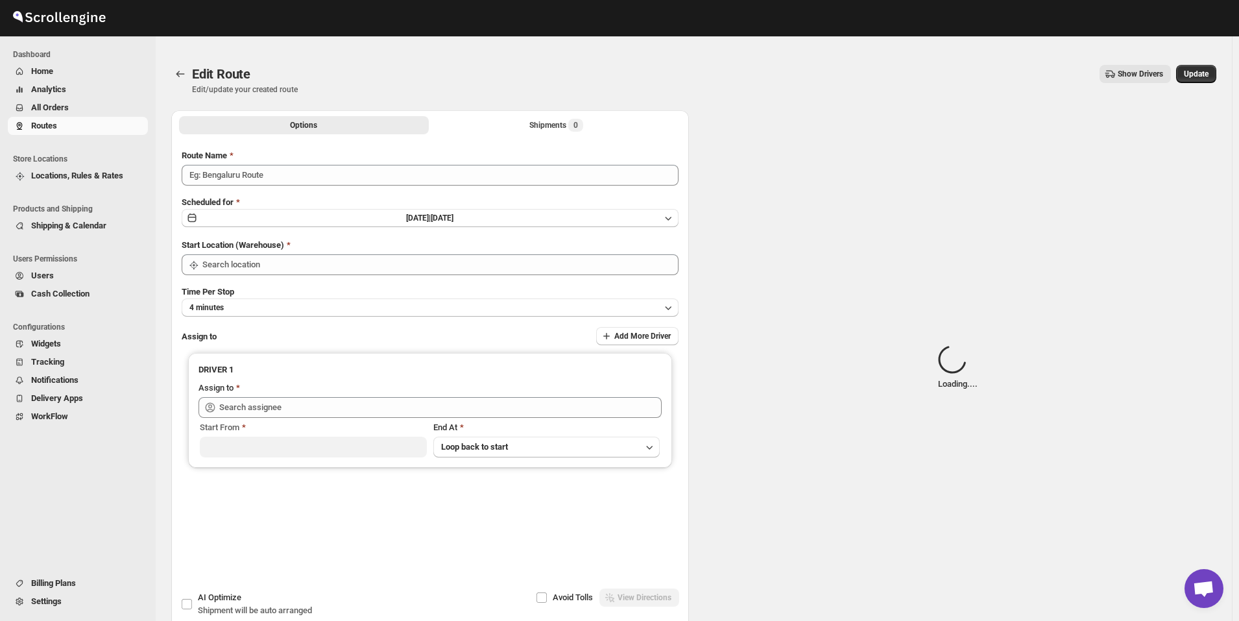
type input "Route - 16/08-1113 محسن"
type input "[GEOGRAPHIC_DATA]"
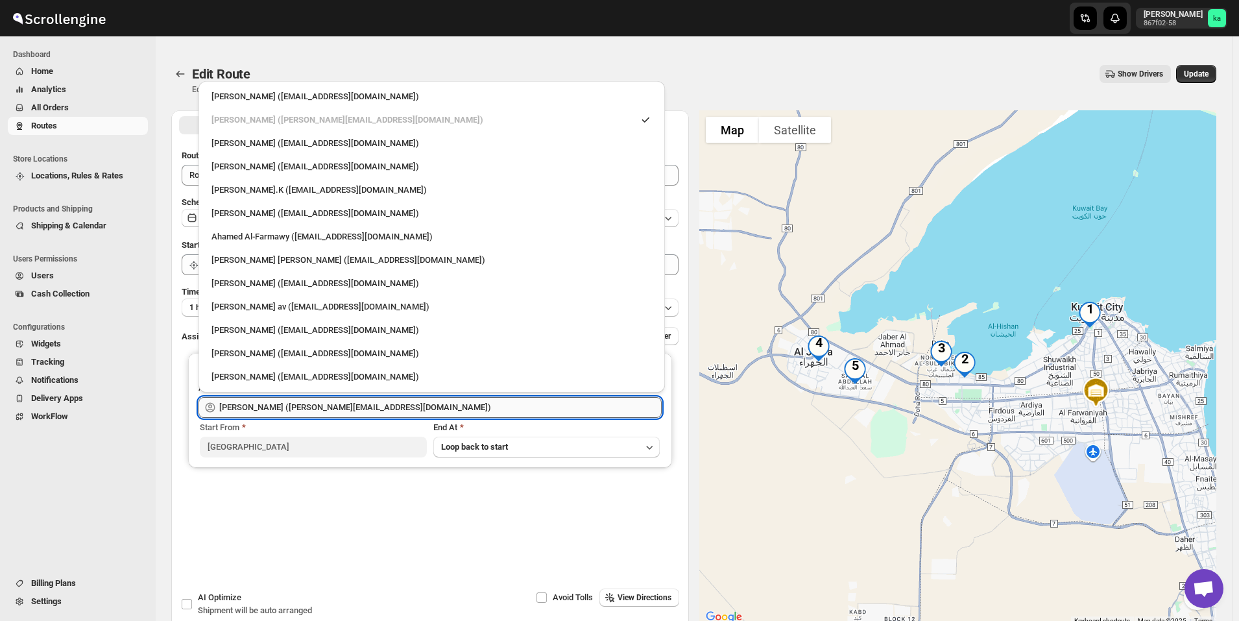
click at [334, 404] on input "Mostafa Khalifa (mostafa.khalifa799@gmail.com)" at bounding box center [440, 407] width 442 height 21
click at [292, 280] on div "Mohsin logde (logdemohsin@gmail.com)" at bounding box center [431, 283] width 441 height 13
type input "Mohsin logde (logdemohsin@gmail.com)"
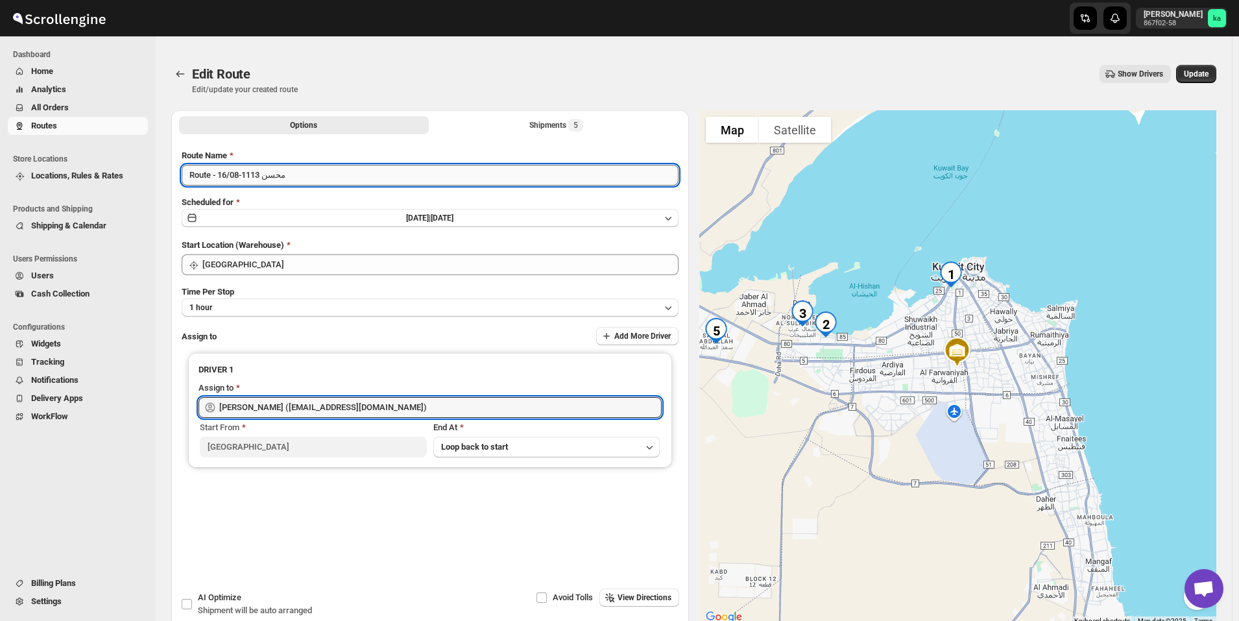
click at [278, 176] on input "Route - 16/08-1113 محسن" at bounding box center [430, 175] width 497 height 21
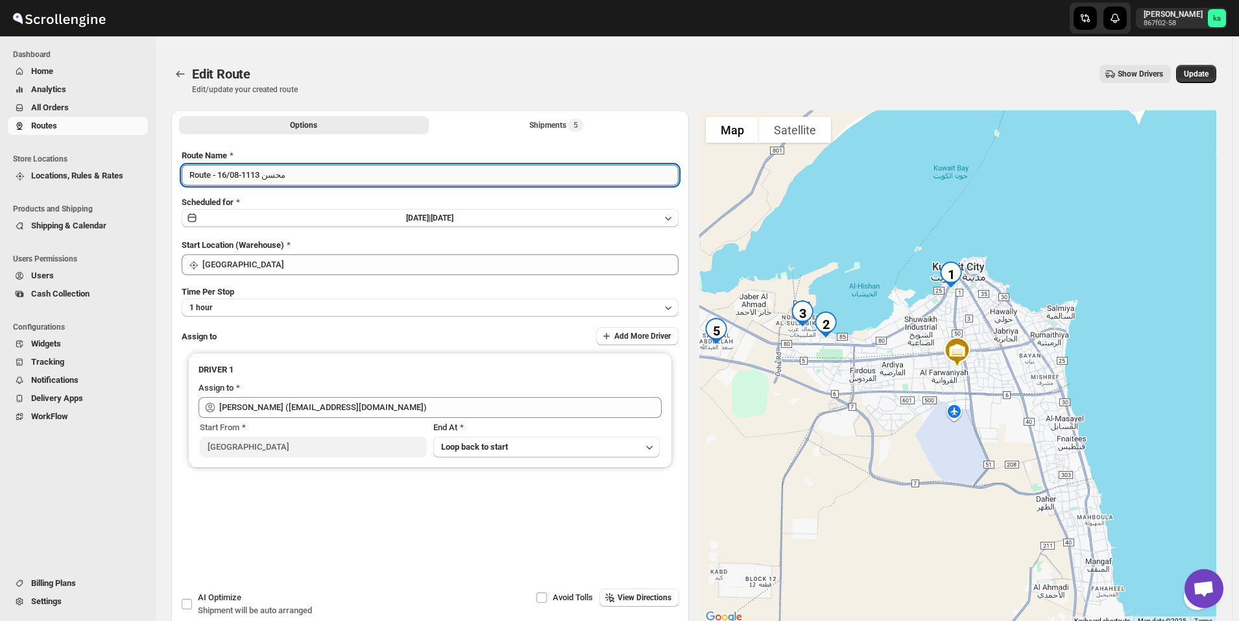
click at [278, 176] on input "Route - 16/08-1113 محسن" at bounding box center [430, 175] width 497 height 21
type input "Route - 16/08-1113"
click at [1216, 82] on button "Update" at bounding box center [1196, 74] width 40 height 18
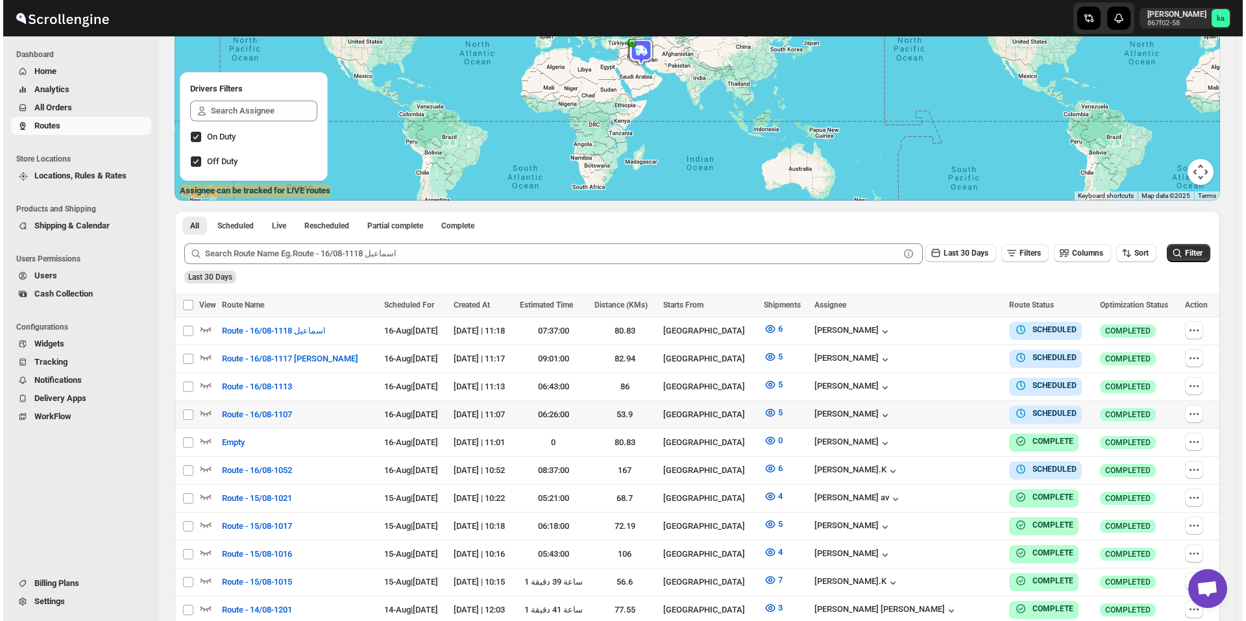
scroll to position [195, 0]
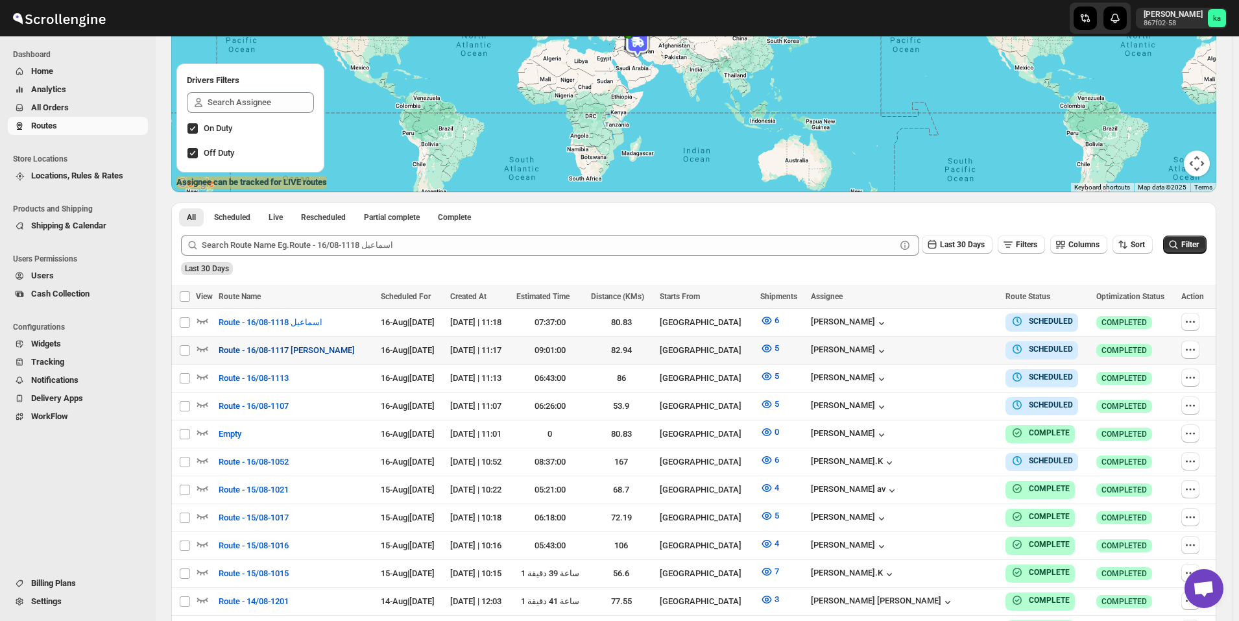
click at [265, 352] on span "Route - 16/08-1117 [PERSON_NAME]" at bounding box center [287, 350] width 136 height 13
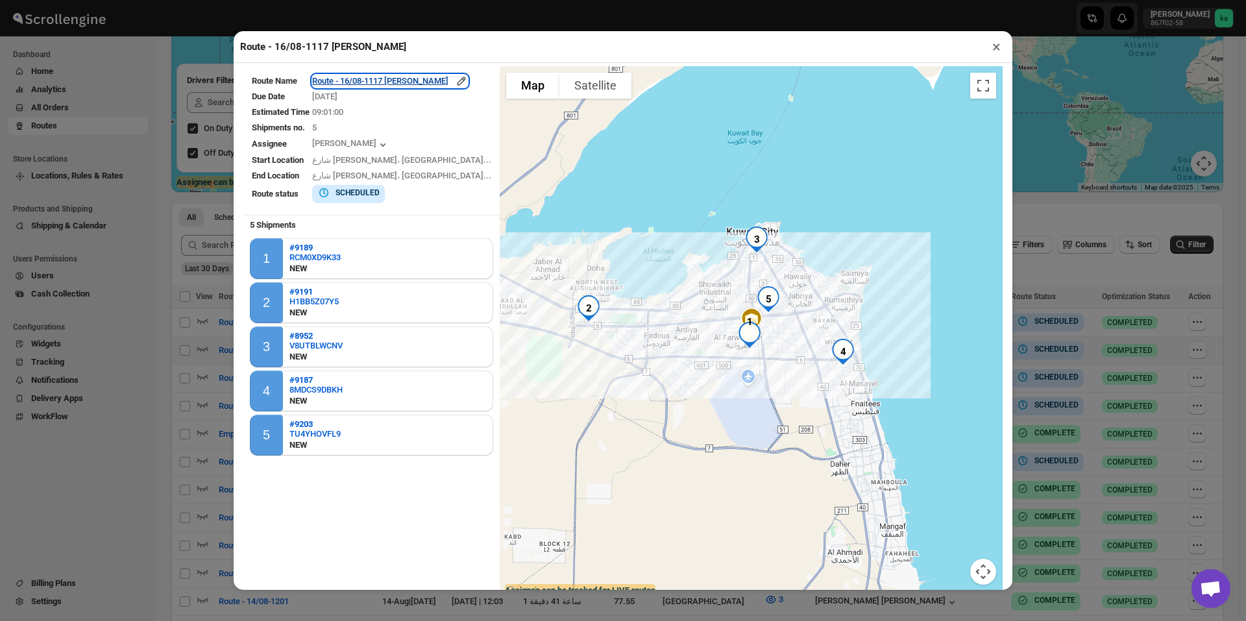
click at [368, 87] on div "Route - 16/08-1117 [PERSON_NAME]" at bounding box center [390, 81] width 156 height 13
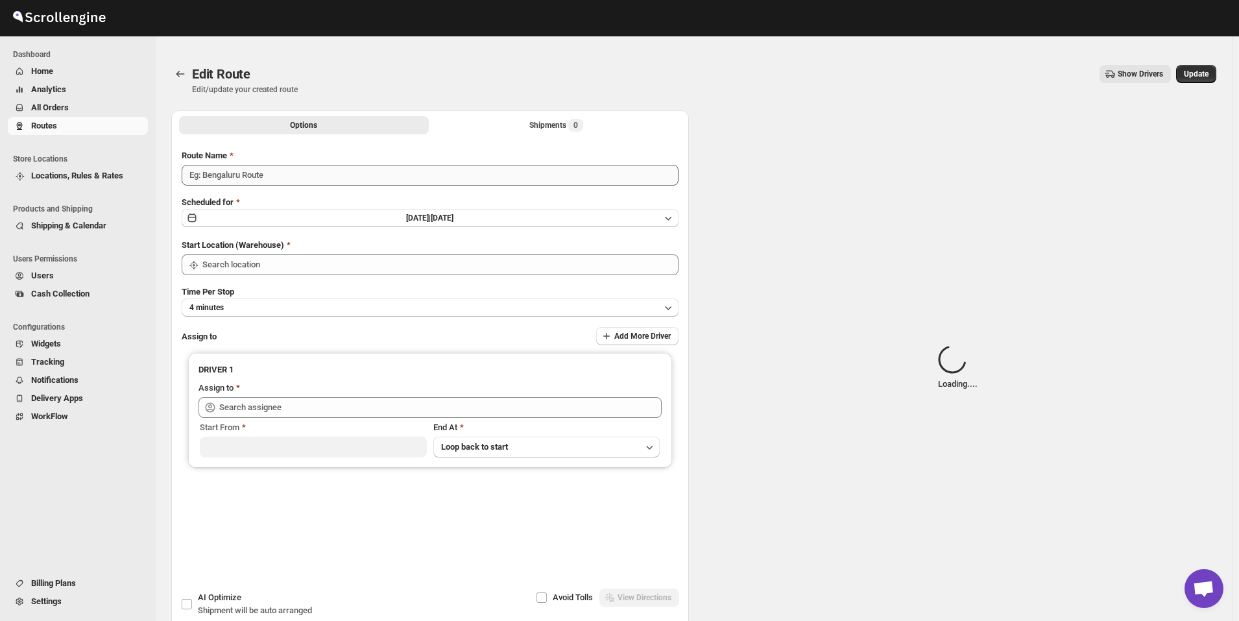
type input "Route - 16/08-1117 [PERSON_NAME]"
type input "[GEOGRAPHIC_DATA]"
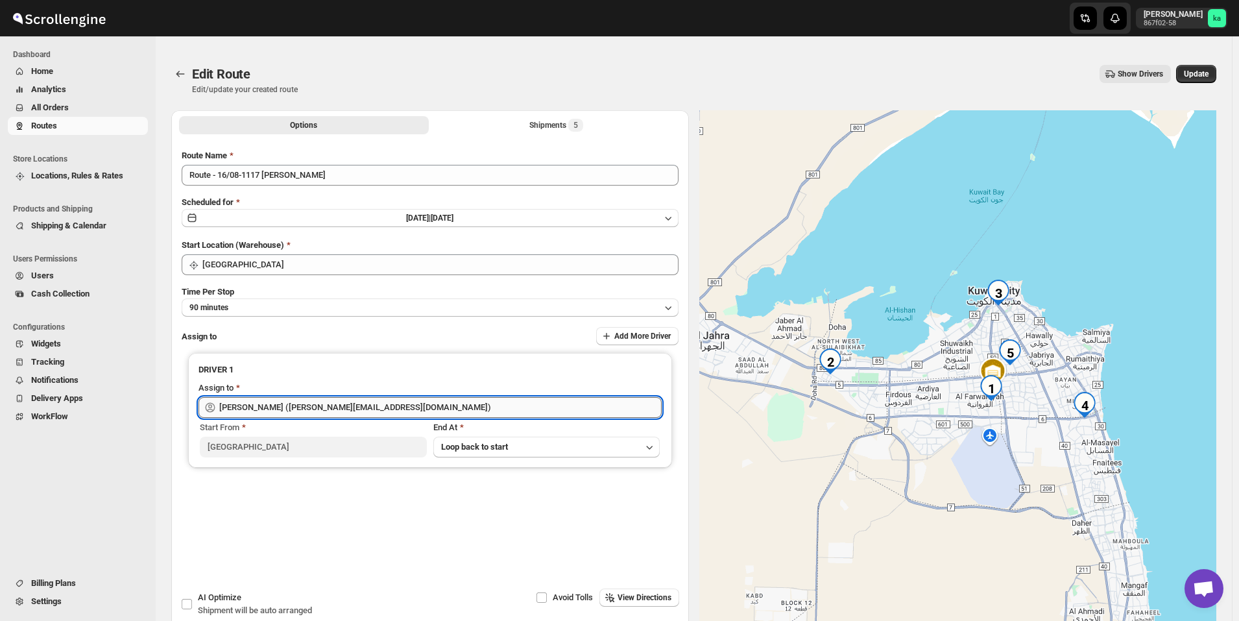
click at [267, 403] on input "Mostafa Khalifa (mostafa.khalifa799@gmail.com)" at bounding box center [440, 407] width 442 height 21
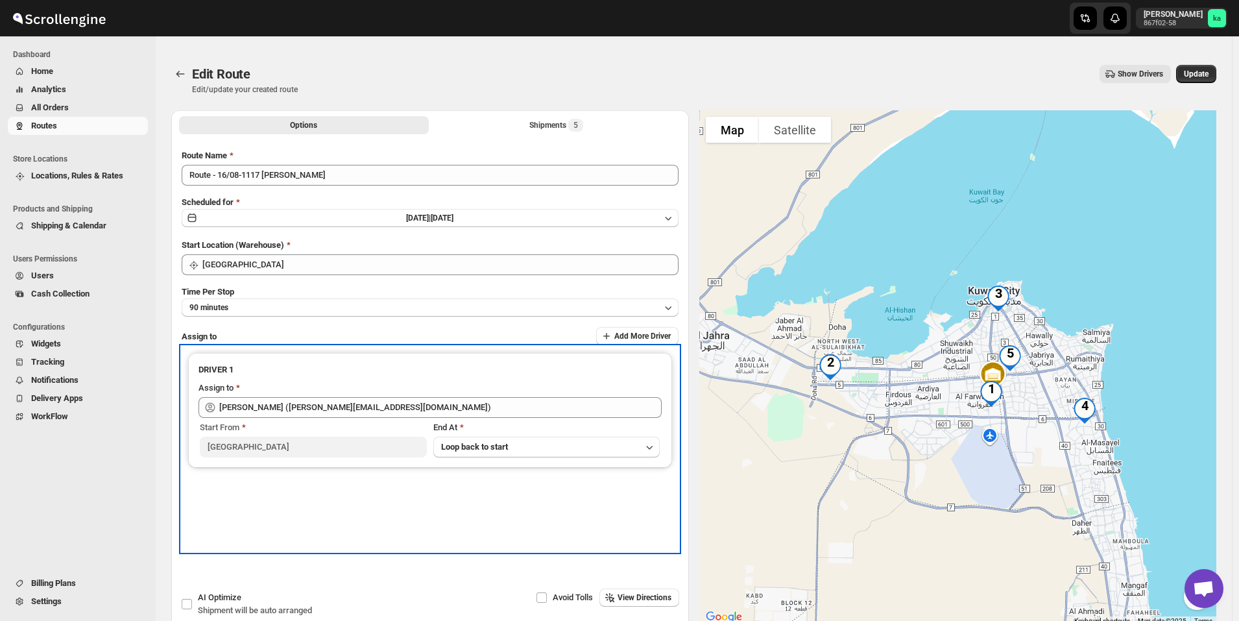
click at [346, 531] on div "DRIVER 1 Assign to Mostafa Khalifa (mostafa.khalifa799@gmail.com) Start From Ku…" at bounding box center [430, 448] width 497 height 205
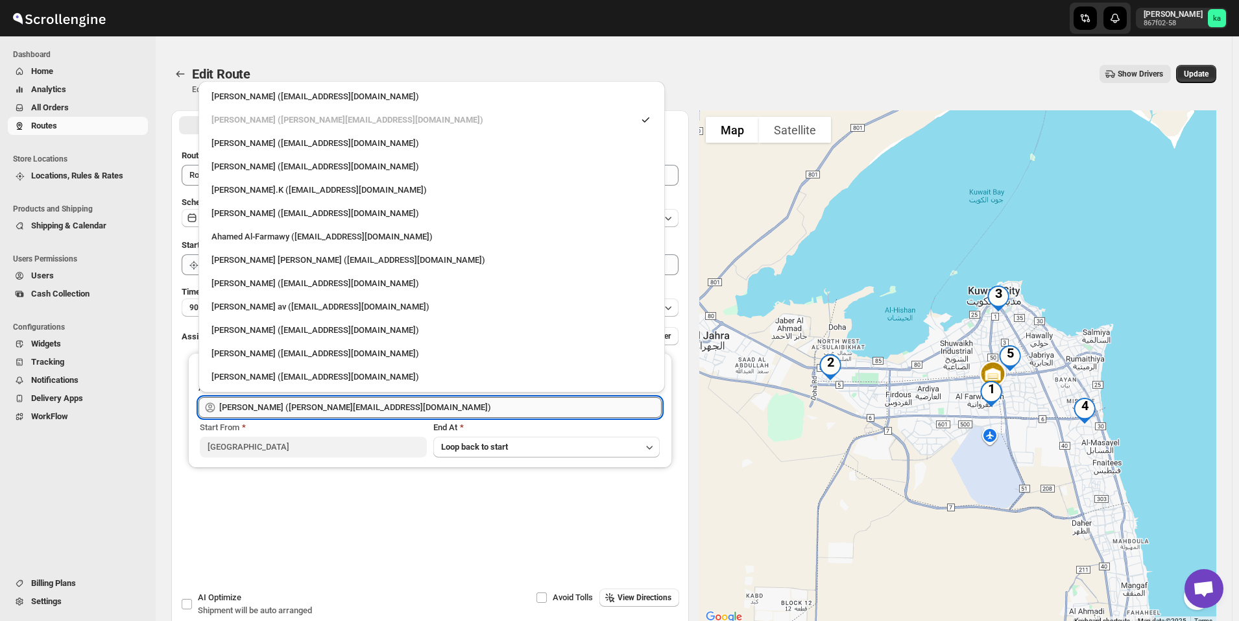
click at [322, 411] on input "Mostafa Khalifa (mostafa.khalifa799@gmail.com)" at bounding box center [440, 407] width 442 height 21
click at [259, 234] on div "Ahamed Al-Farmawy (m.farmawy510@gmail.com)" at bounding box center [431, 236] width 441 height 13
type input "Ahamed Al-Farmawy (m.farmawy510@gmail.com)"
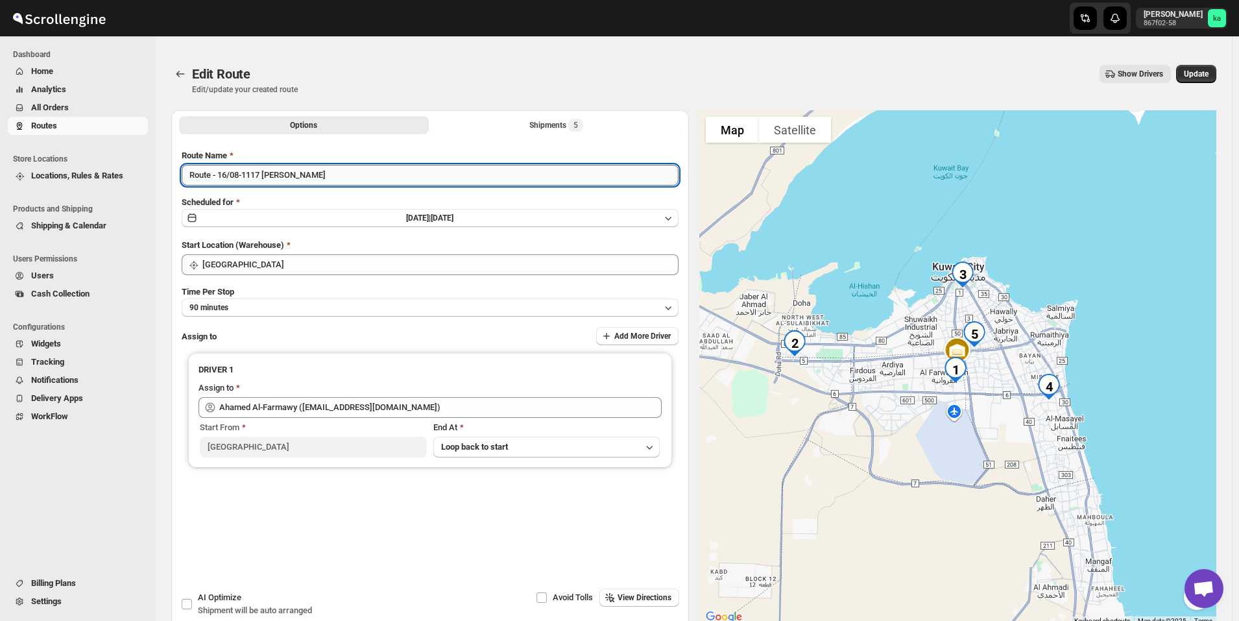
click at [267, 174] on input "Route - 16/08-1117 [PERSON_NAME]" at bounding box center [430, 175] width 497 height 21
type input "Route - 16/08-1117"
click at [1196, 71] on span "Update" at bounding box center [1196, 74] width 25 height 10
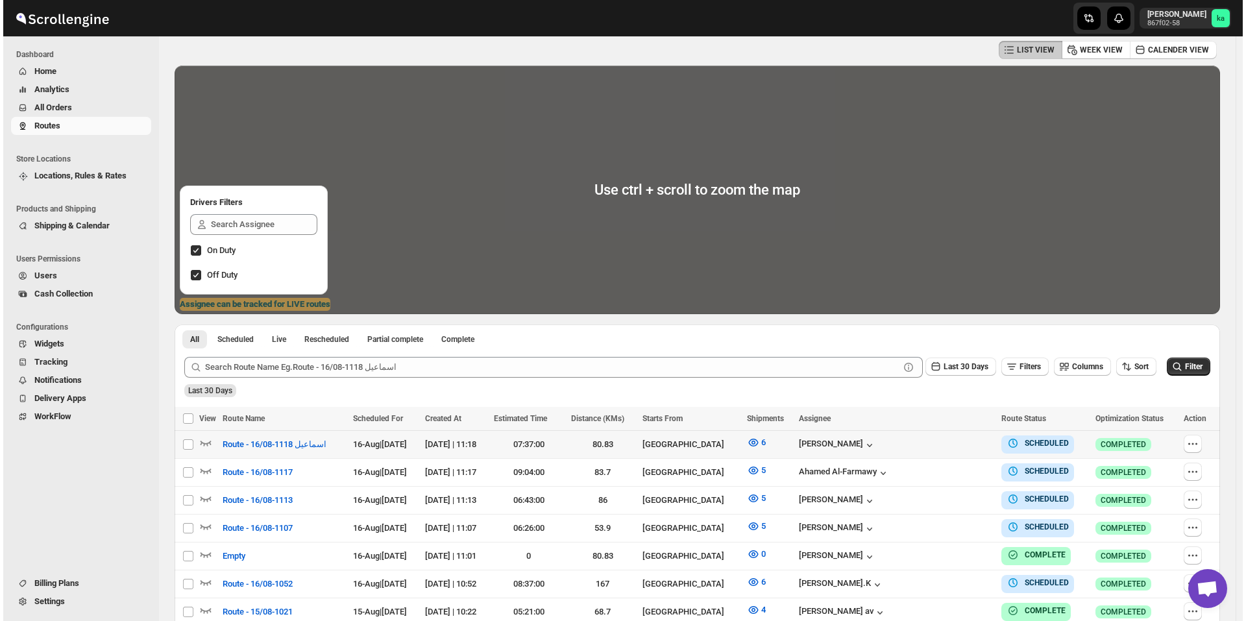
scroll to position [195, 0]
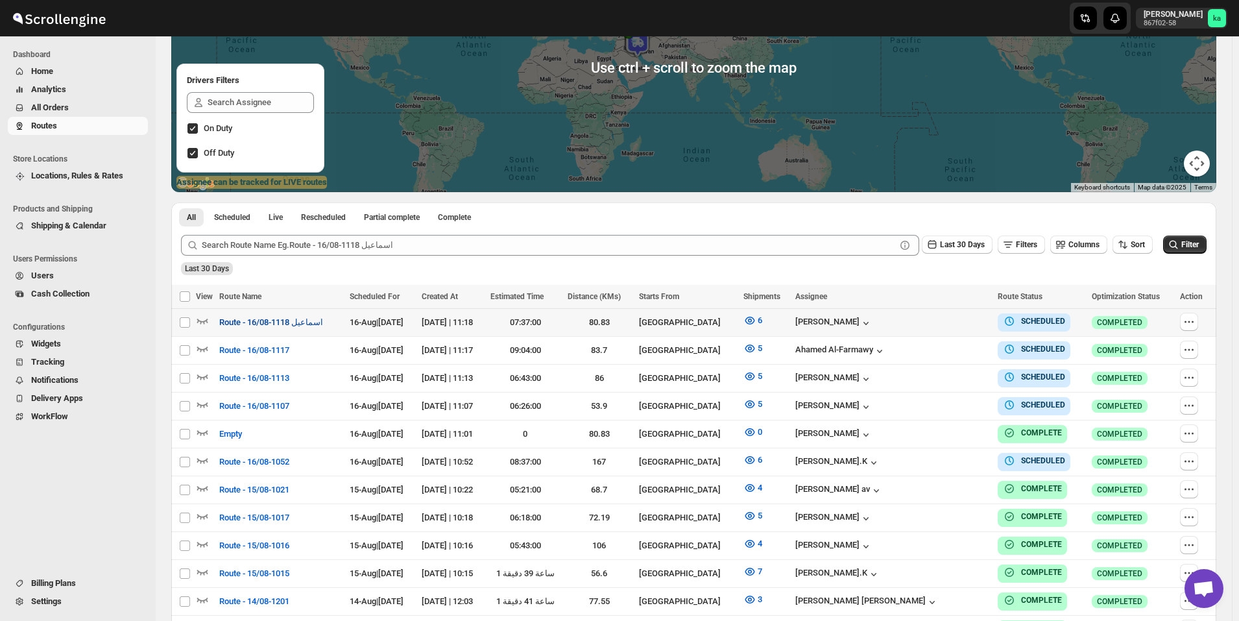
click at [242, 316] on span "Route - 16/08-1118 اسماعيل" at bounding box center [271, 322] width 104 height 13
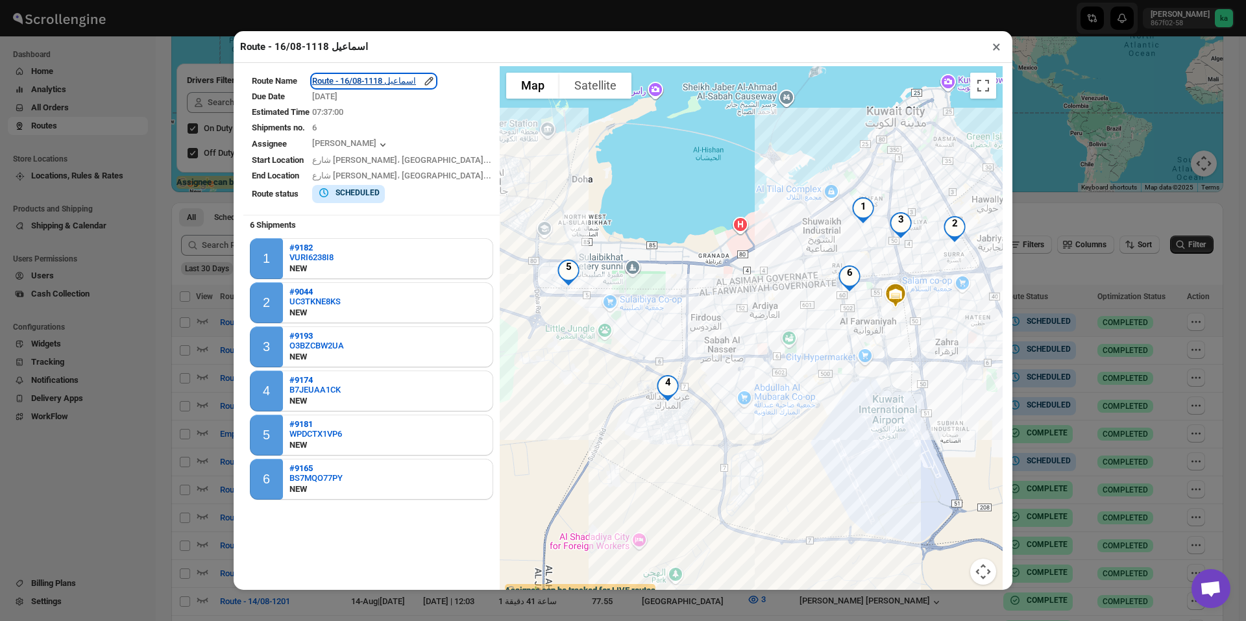
click at [359, 78] on div "Route - 16/08-1118 اسماعيل" at bounding box center [373, 81] width 123 height 13
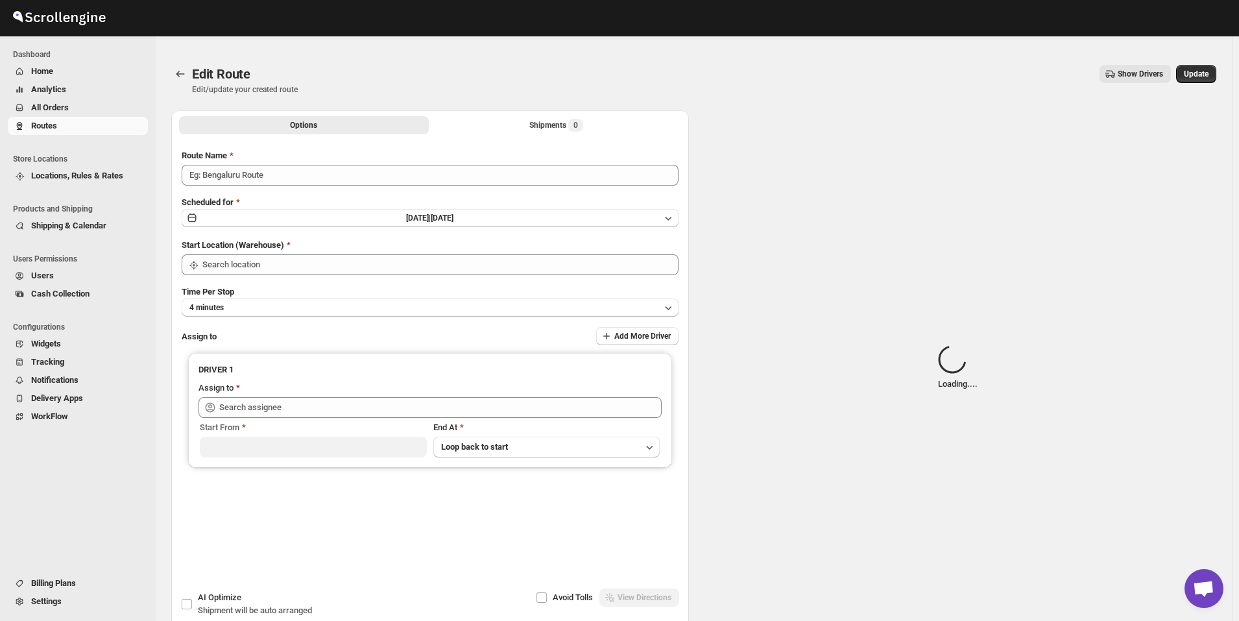
type input "Route - 16/08-1118 اسماعيل"
type input "[GEOGRAPHIC_DATA]"
type input "Mostafa Khalifa (mostafa.khalifa799@gmail.com)"
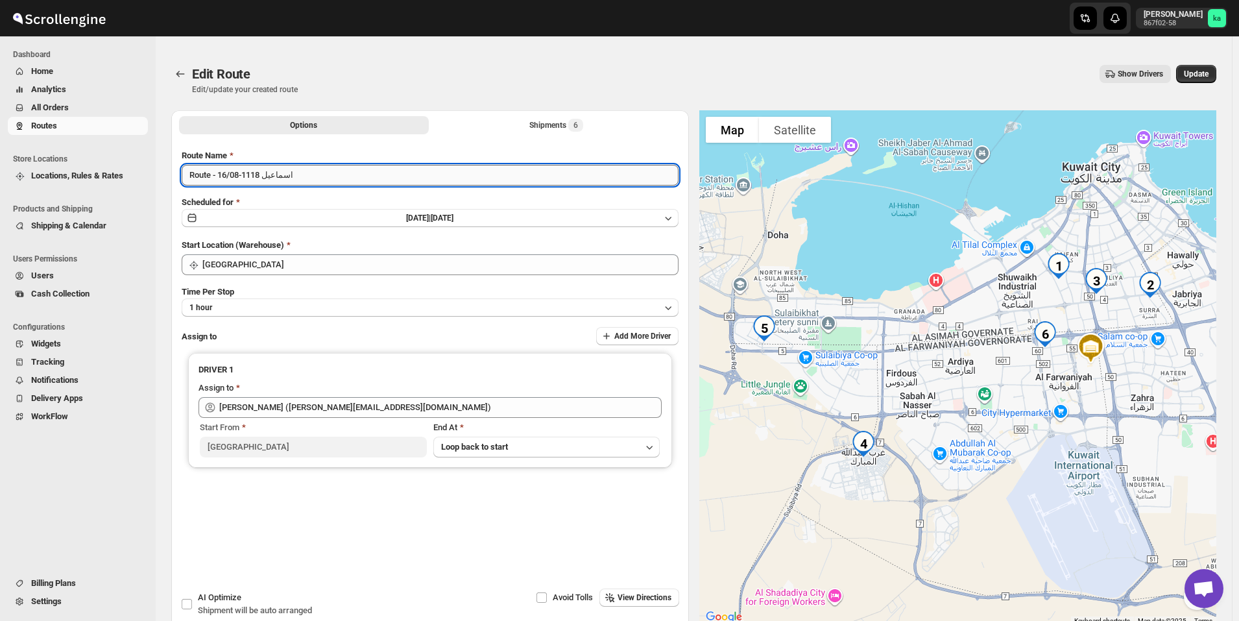
click at [285, 171] on input "Route - 16/08-1118 اسماعيل" at bounding box center [430, 175] width 497 height 21
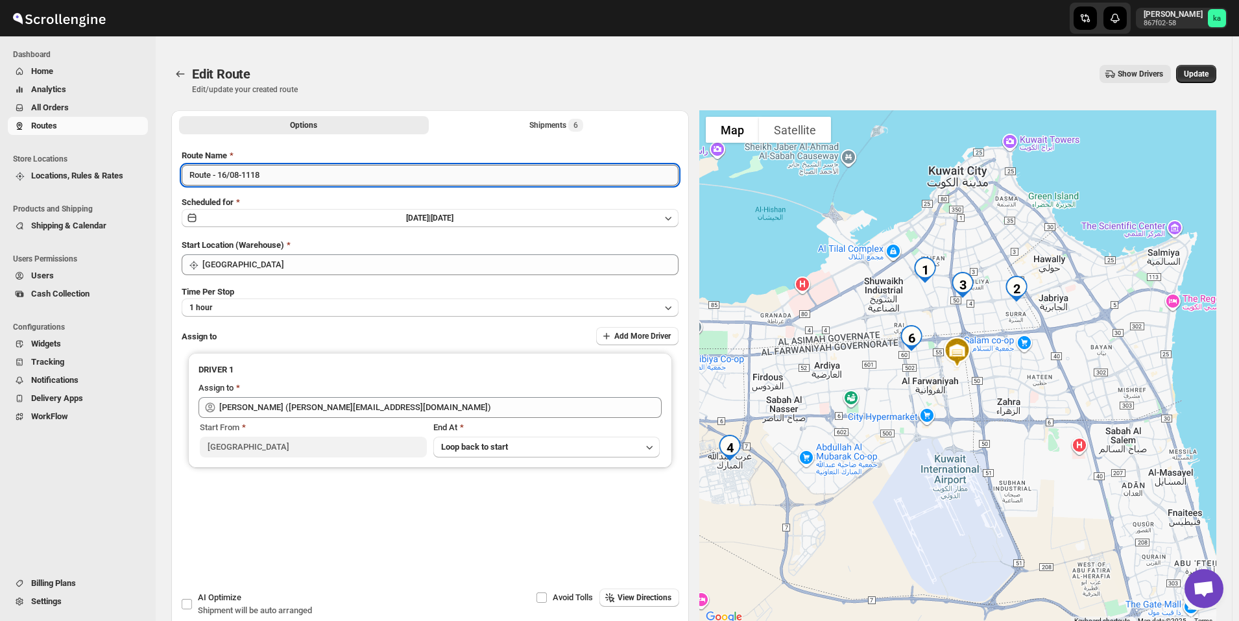
type input "Route - 16/08-1118"
click at [182, 110] on button "Submit" at bounding box center [200, 117] width 37 height 14
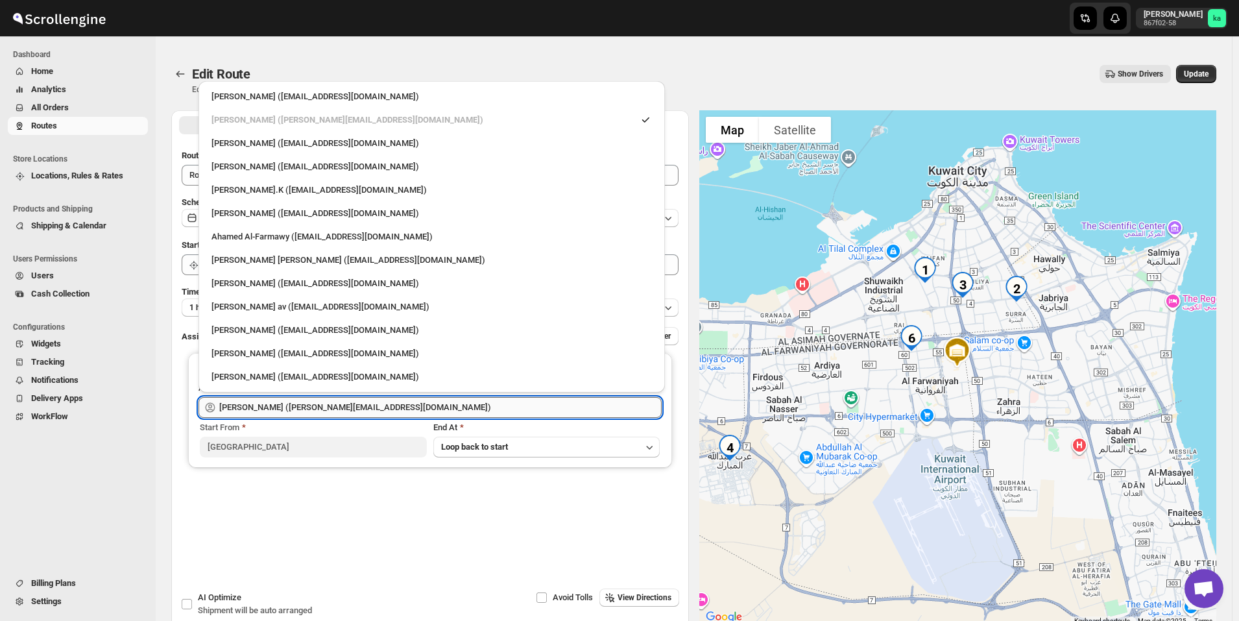
click at [241, 404] on input "Mostafa Khalifa (mostafa.khalifa799@gmail.com)" at bounding box center [440, 407] width 442 height 21
click at [254, 152] on div "Mohameed Ismayil (ismayil22110@gmail.com)" at bounding box center [432, 143] width 456 height 21
type input "Mohameed Ismayil (ismayil22110@gmail.com)"
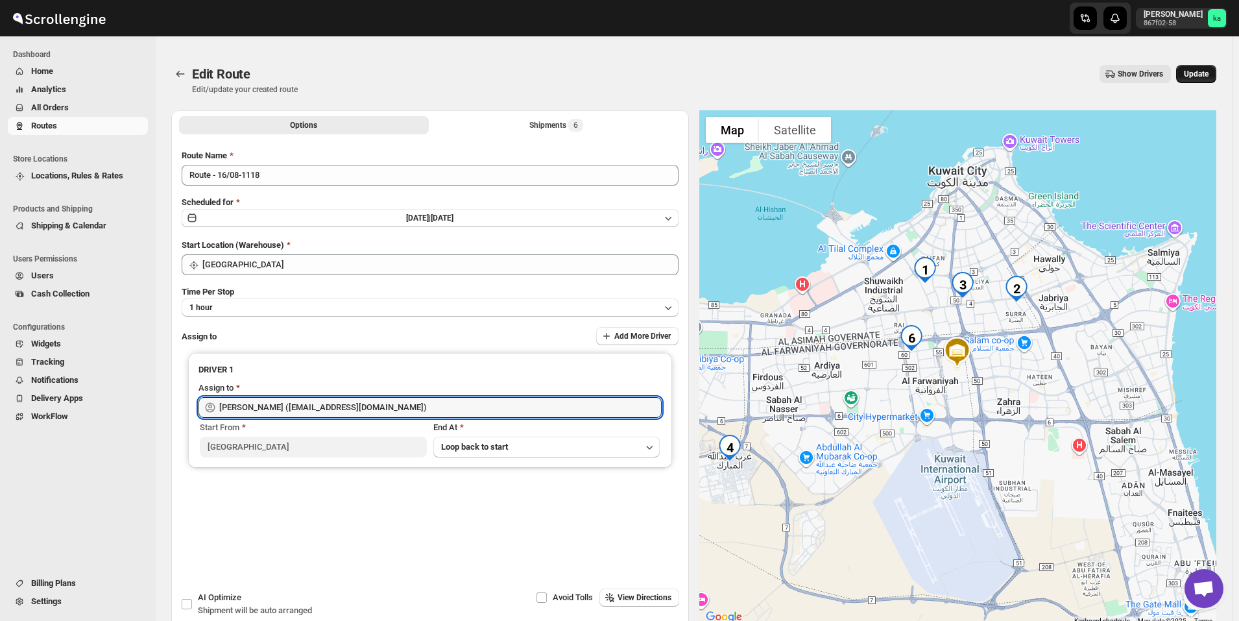
click at [1196, 74] on span "Update" at bounding box center [1196, 74] width 25 height 10
